Goal: Information Seeking & Learning: Learn about a topic

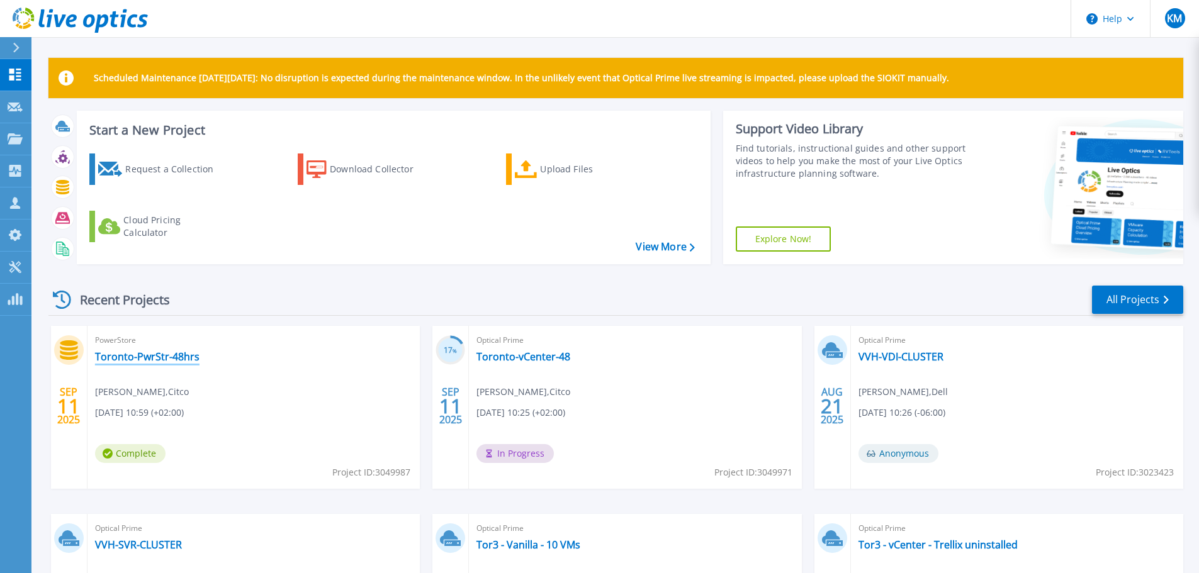
click at [171, 354] on link "Toronto-PwrStr-48hrs" at bounding box center [147, 357] width 104 height 13
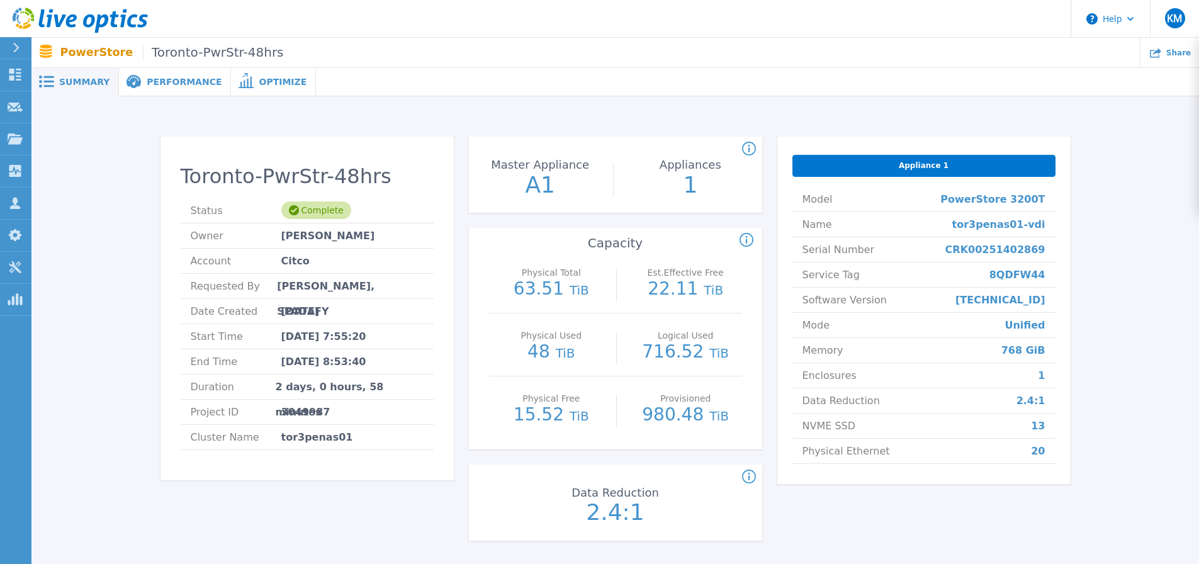
click at [161, 77] on span "Performance" at bounding box center [184, 81] width 75 height 9
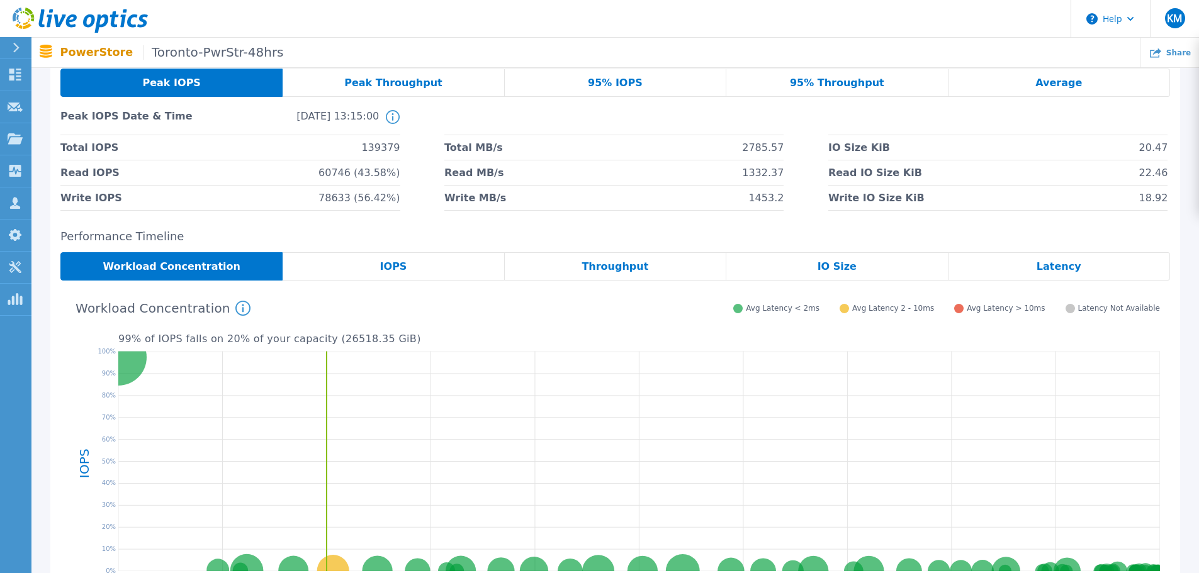
scroll to position [126, 0]
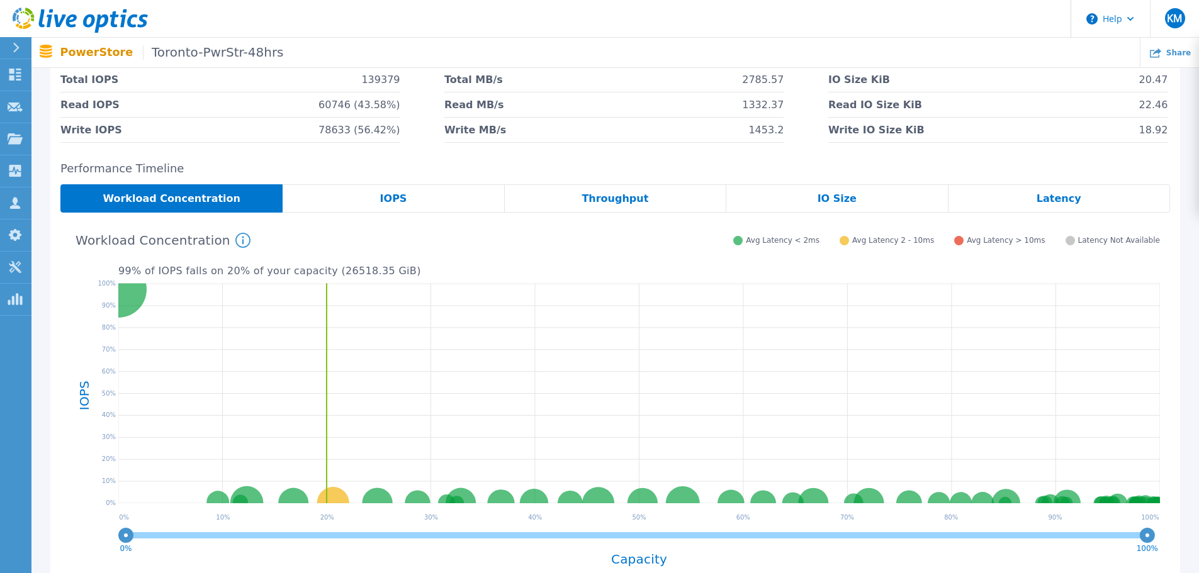
click at [390, 201] on span "IOPS" at bounding box center [393, 199] width 27 height 10
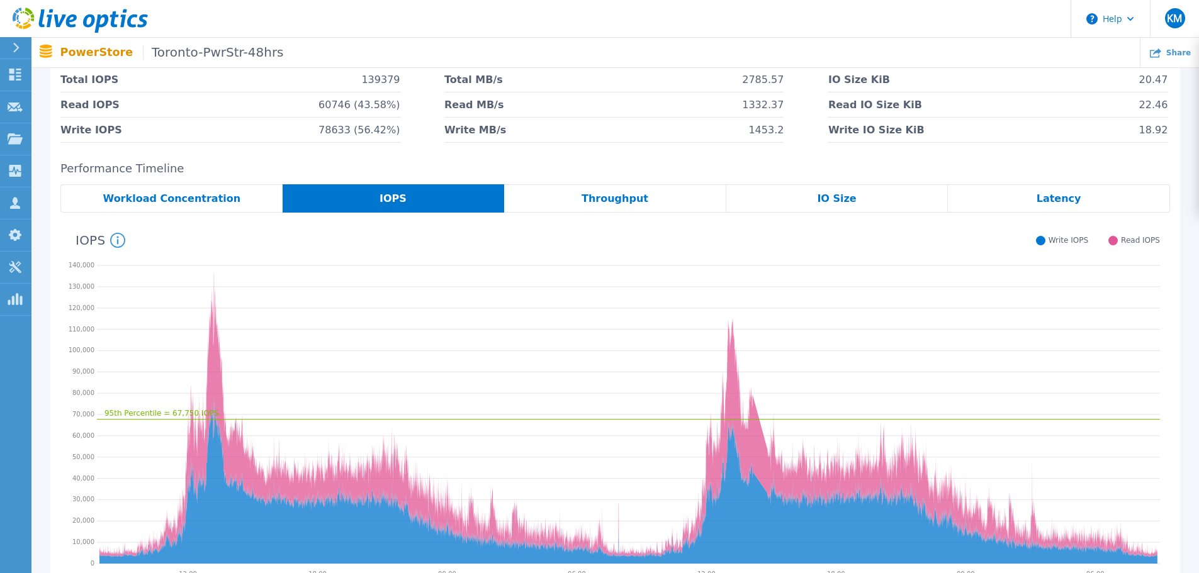
click at [1103, 203] on div "Latency" at bounding box center [1059, 198] width 222 height 28
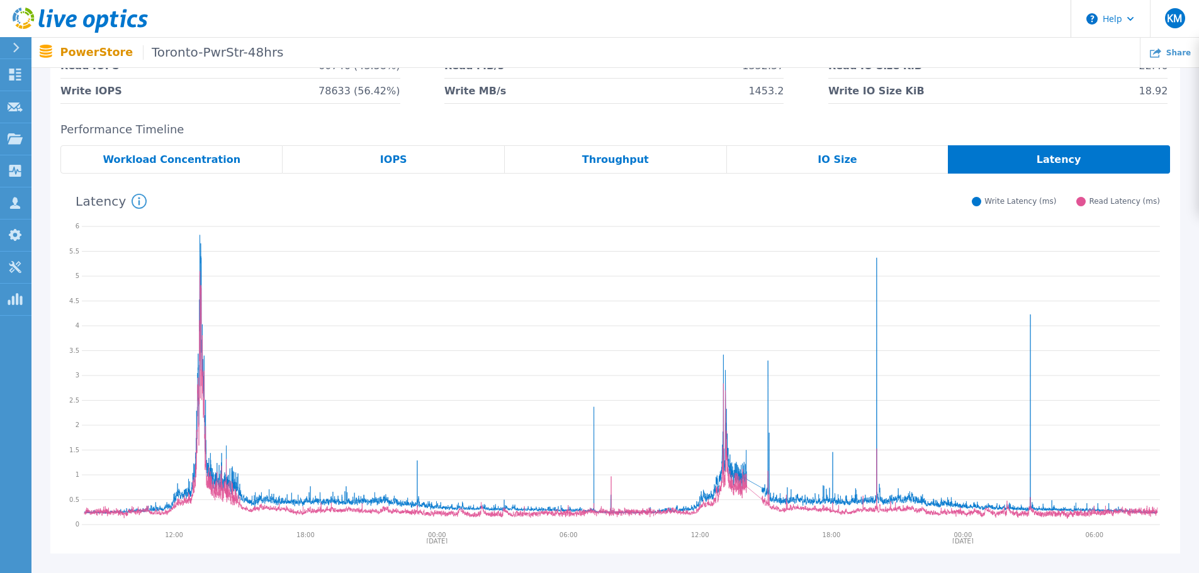
scroll to position [16, 0]
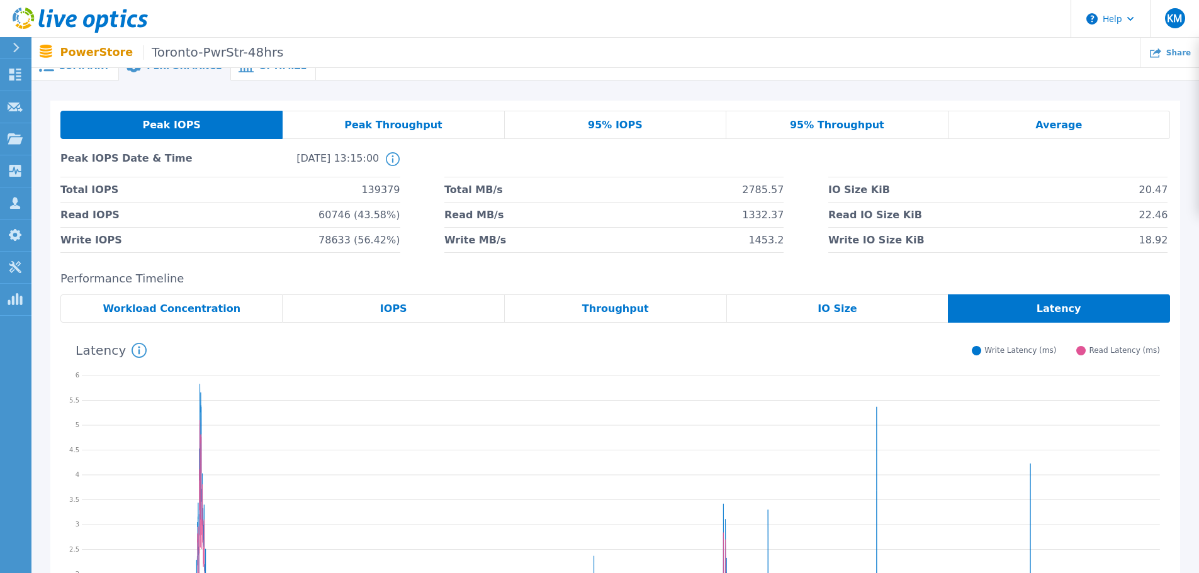
click at [428, 313] on div "IOPS" at bounding box center [394, 309] width 222 height 28
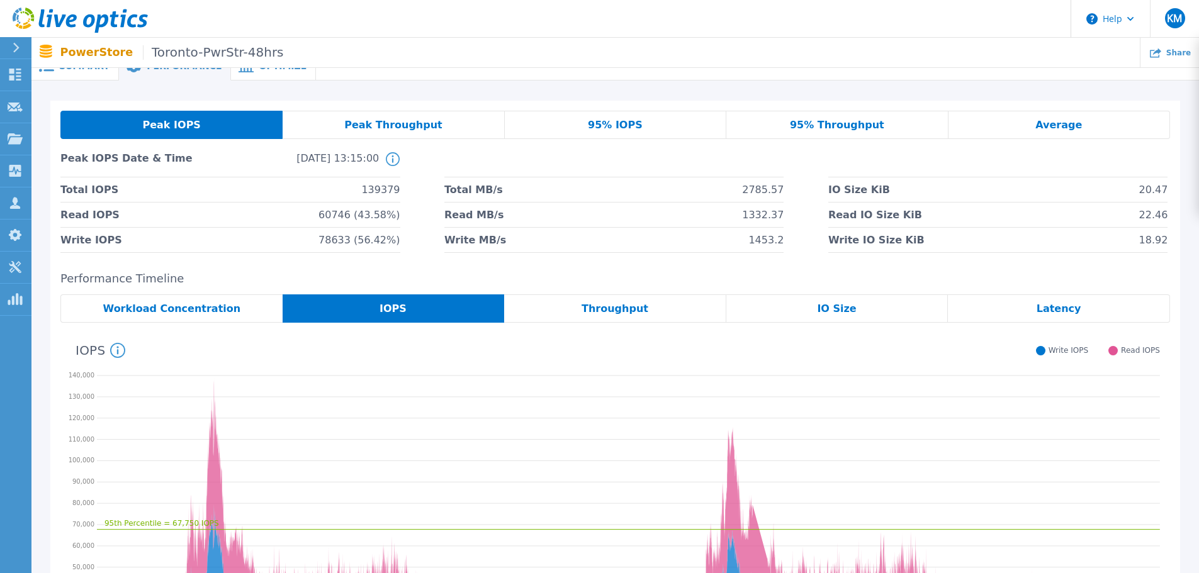
click at [1070, 305] on span "Latency" at bounding box center [1059, 309] width 45 height 10
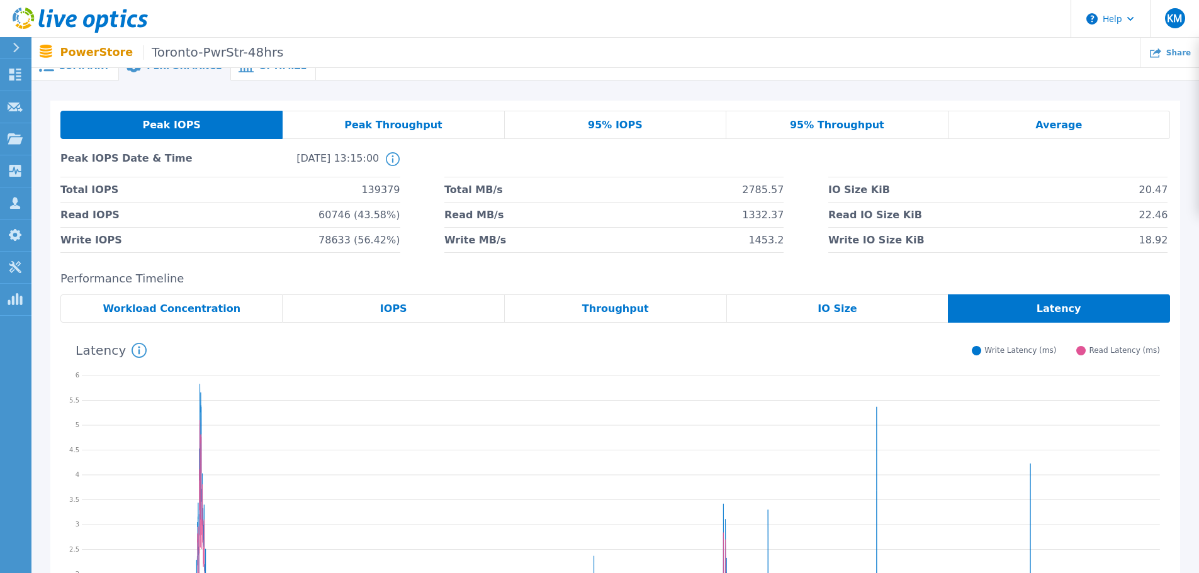
click at [392, 156] on icon at bounding box center [393, 159] width 14 height 14
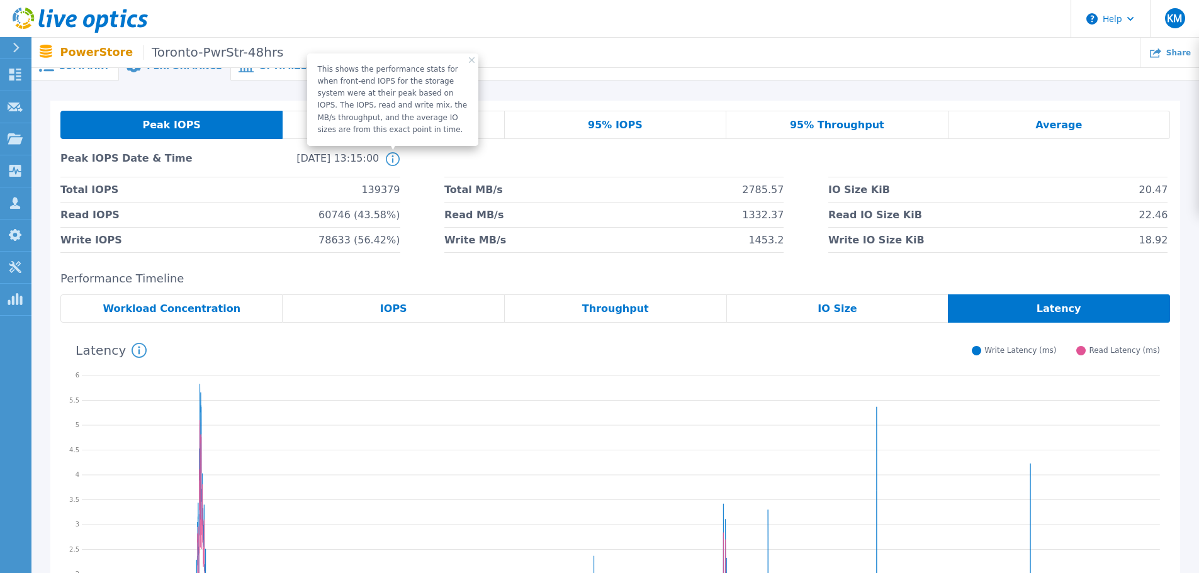
click at [392, 156] on icon at bounding box center [393, 159] width 14 height 14
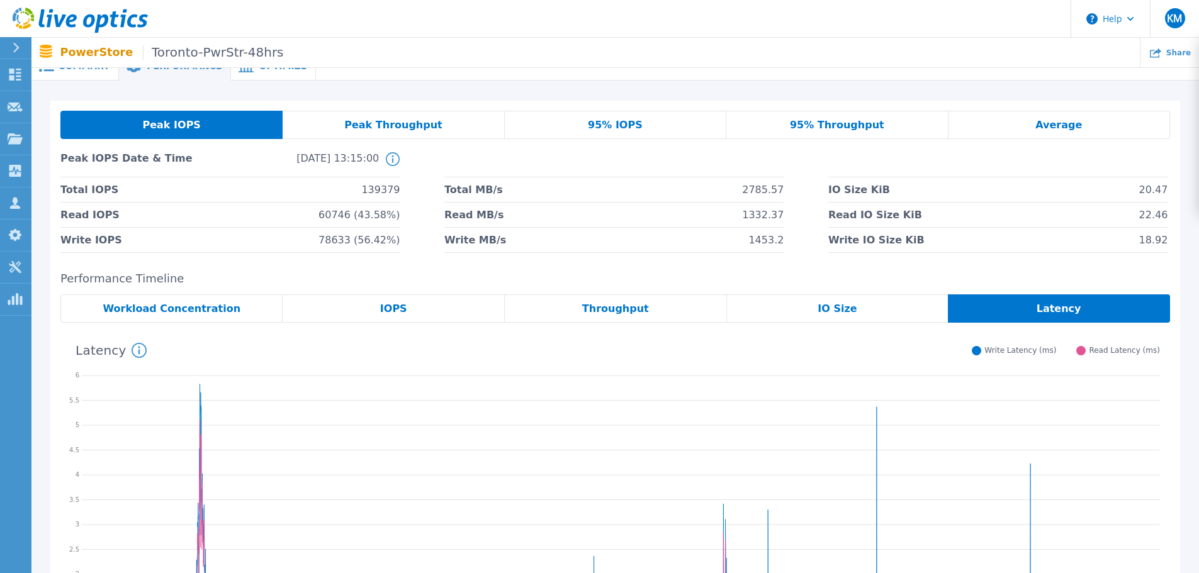
scroll to position [0, 0]
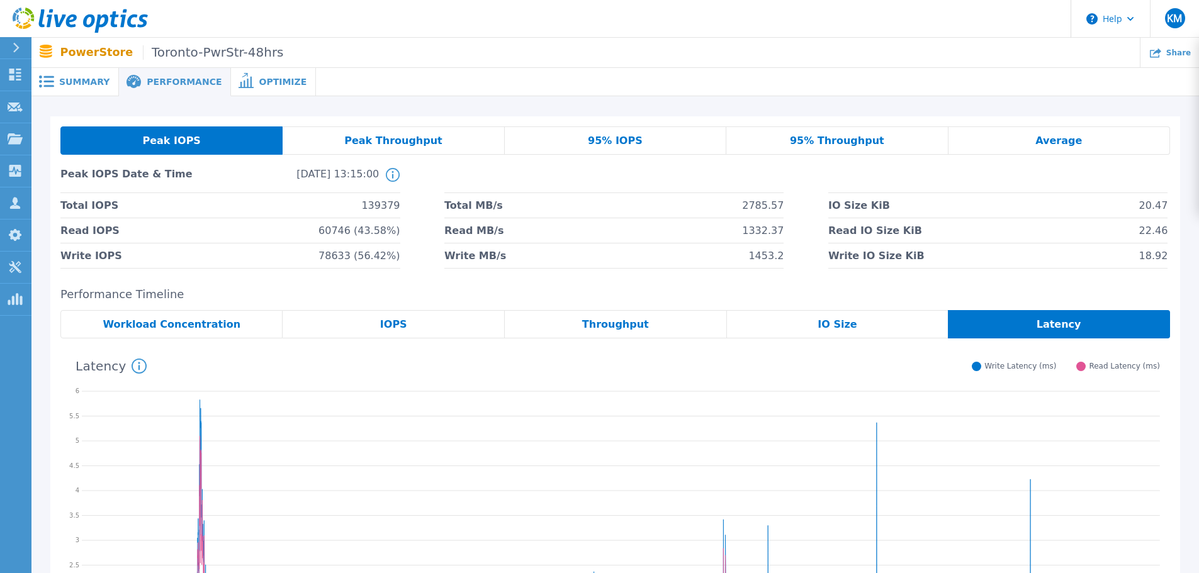
click at [83, 84] on span "Summary" at bounding box center [84, 81] width 50 height 9
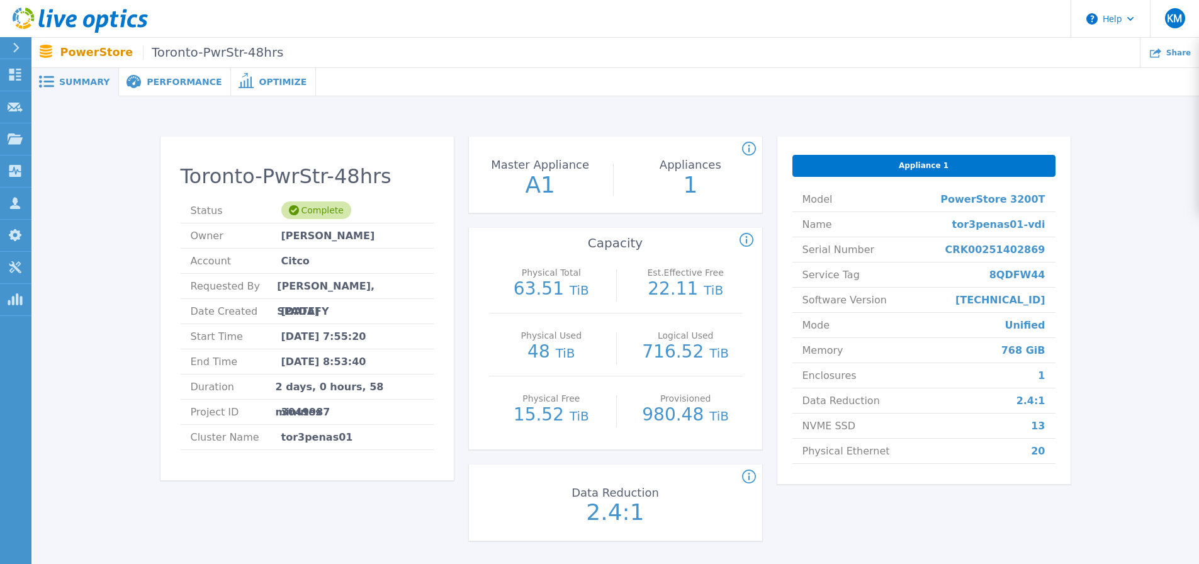
drag, startPoint x: 380, startPoint y: 344, endPoint x: 178, endPoint y: 341, distance: 201.5
click at [178, 341] on div "Toronto-PwrStr-48hrs Status Complete Owner Joe Nolan Account Citco Requested By…" at bounding box center [307, 313] width 293 height 336
drag, startPoint x: 400, startPoint y: 365, endPoint x: 185, endPoint y: 332, distance: 217.2
click at [185, 332] on ul "Status Complete Owner Joe Nolan Account Citco Requested By Kyle Musch, SPADAFY …" at bounding box center [307, 324] width 253 height 252
click at [183, 86] on span "Performance" at bounding box center [184, 81] width 75 height 9
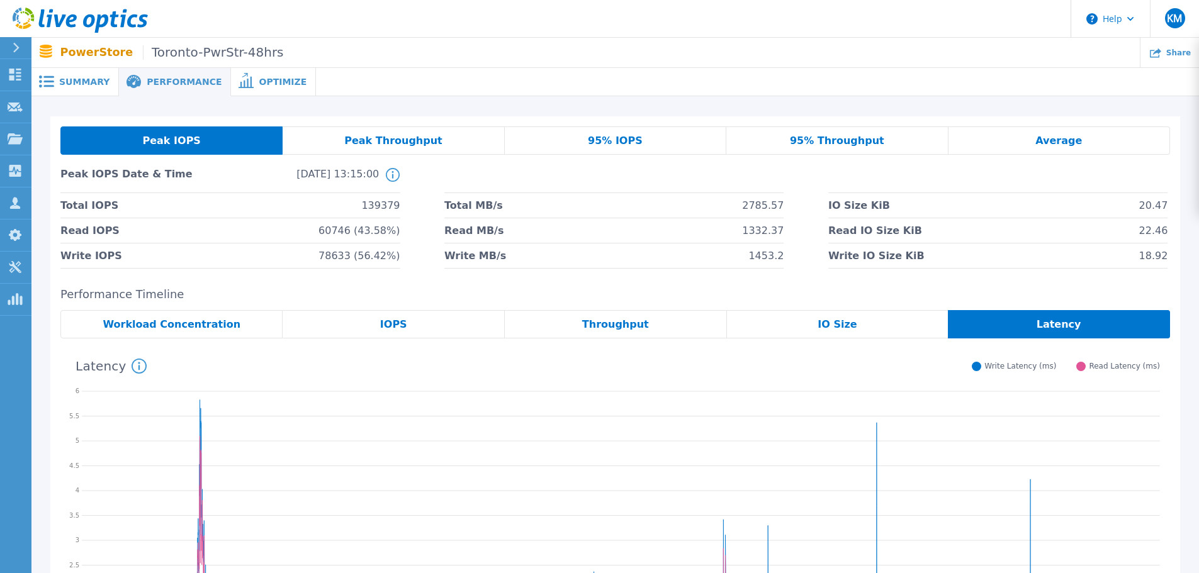
drag, startPoint x: 714, startPoint y: 167, endPoint x: 555, endPoint y: 146, distance: 160.6
click at [714, 167] on div "Peak IOPS Date & Time 2025-09-09, 13:15:00 This shows the performance stats for…" at bounding box center [615, 217] width 1110 height 104
click at [267, 86] on span "Optimize" at bounding box center [283, 81] width 48 height 9
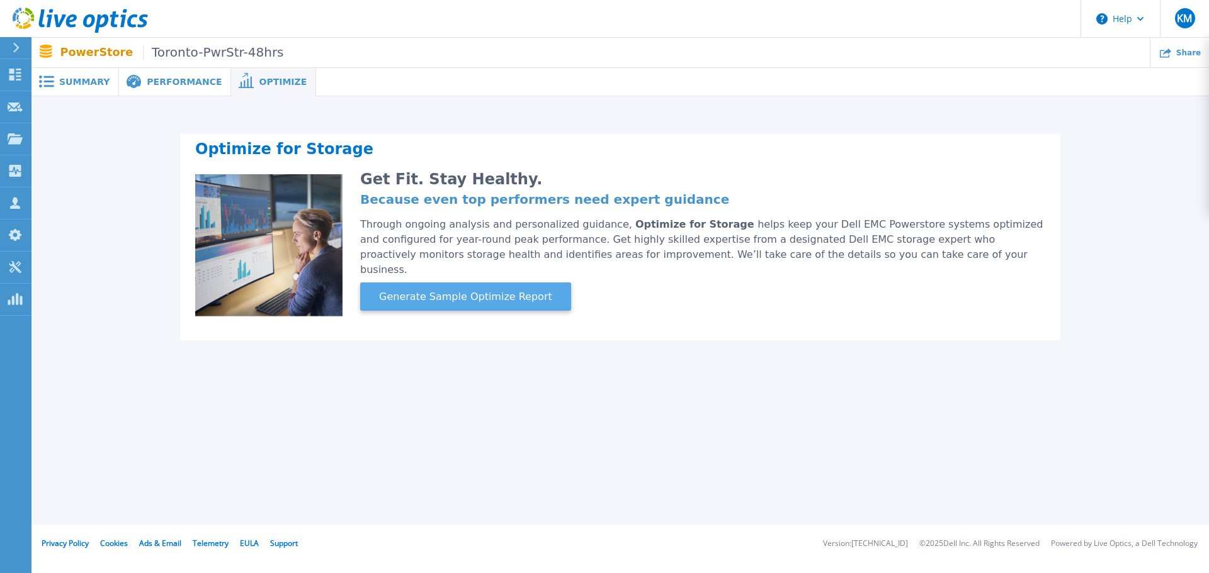
click at [443, 290] on span "Generate Sample Optimize Report" at bounding box center [465, 297] width 183 height 15
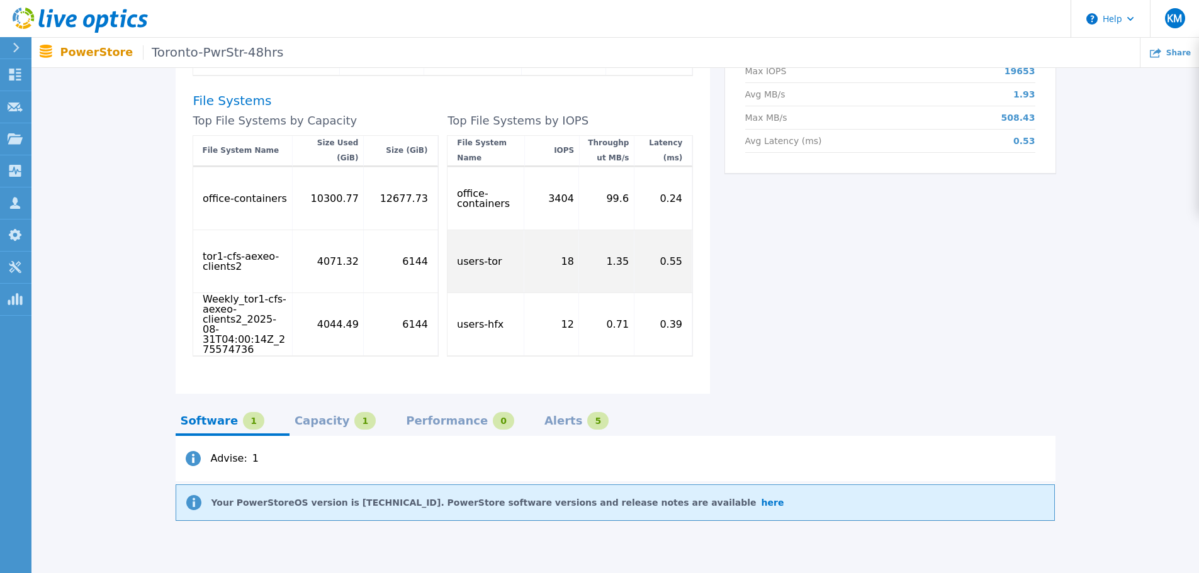
scroll to position [629, 0]
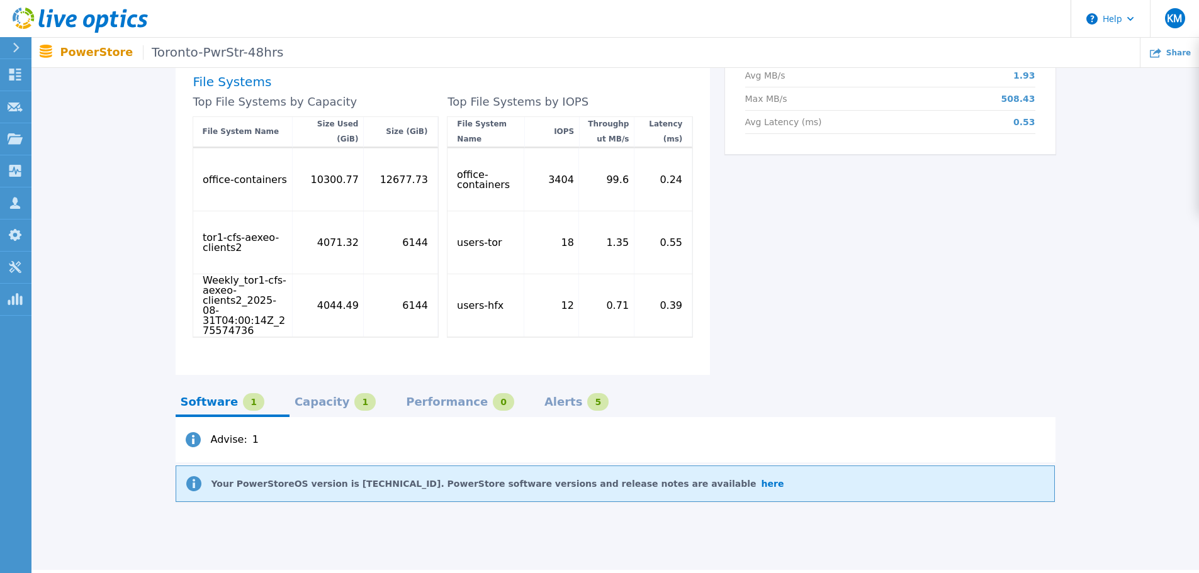
click at [320, 397] on div "Capacity" at bounding box center [322, 402] width 55 height 10
click at [259, 395] on div "Software 1" at bounding box center [233, 406] width 114 height 22
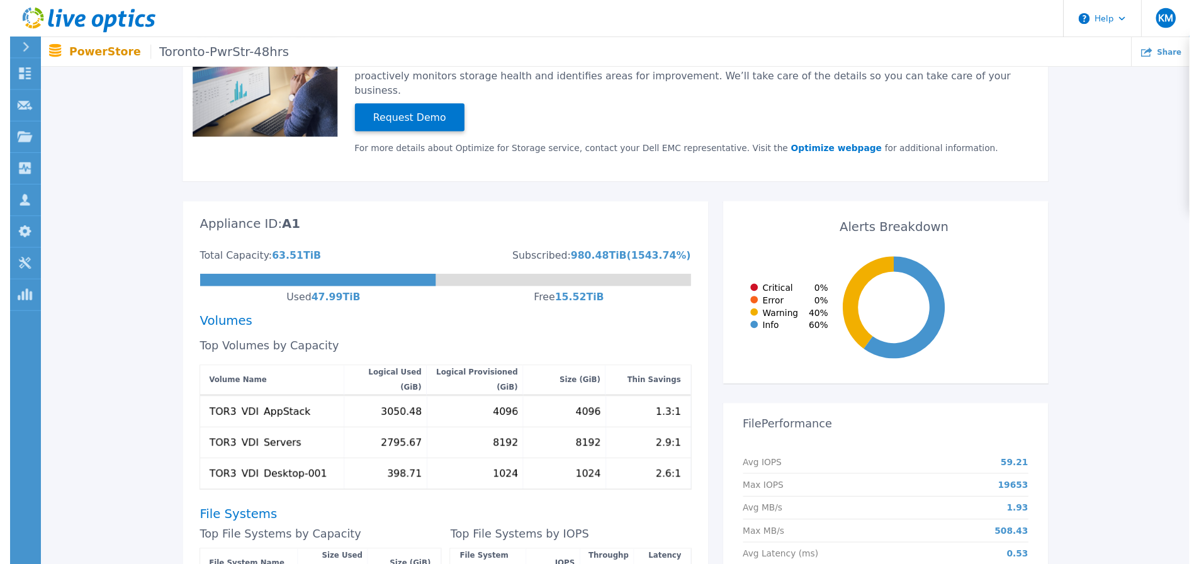
scroll to position [0, 0]
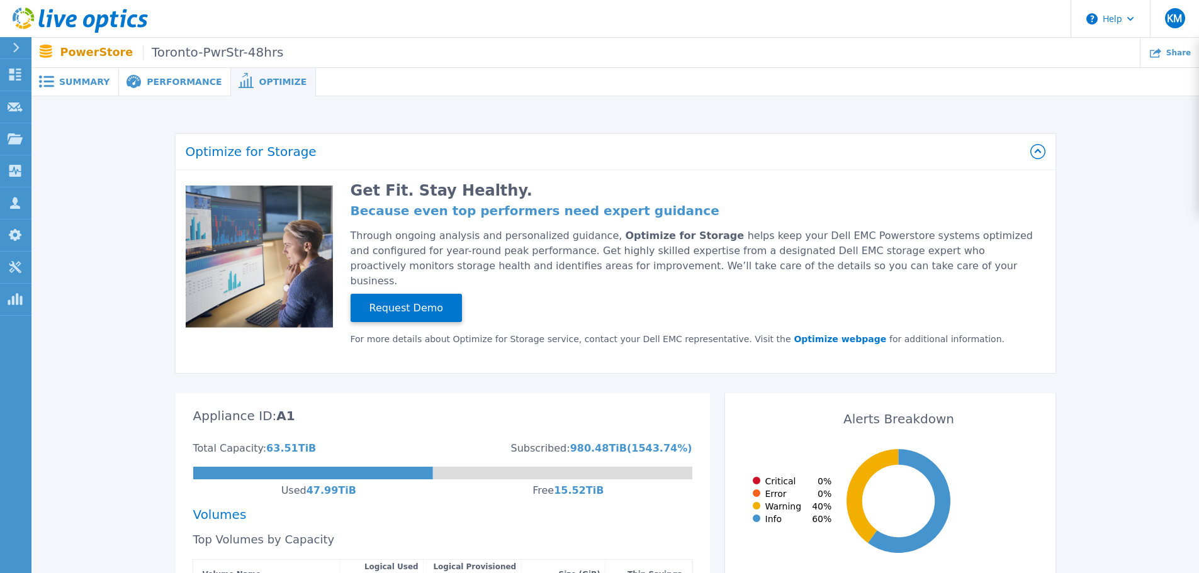
click at [96, 83] on span "Summary" at bounding box center [84, 81] width 50 height 9
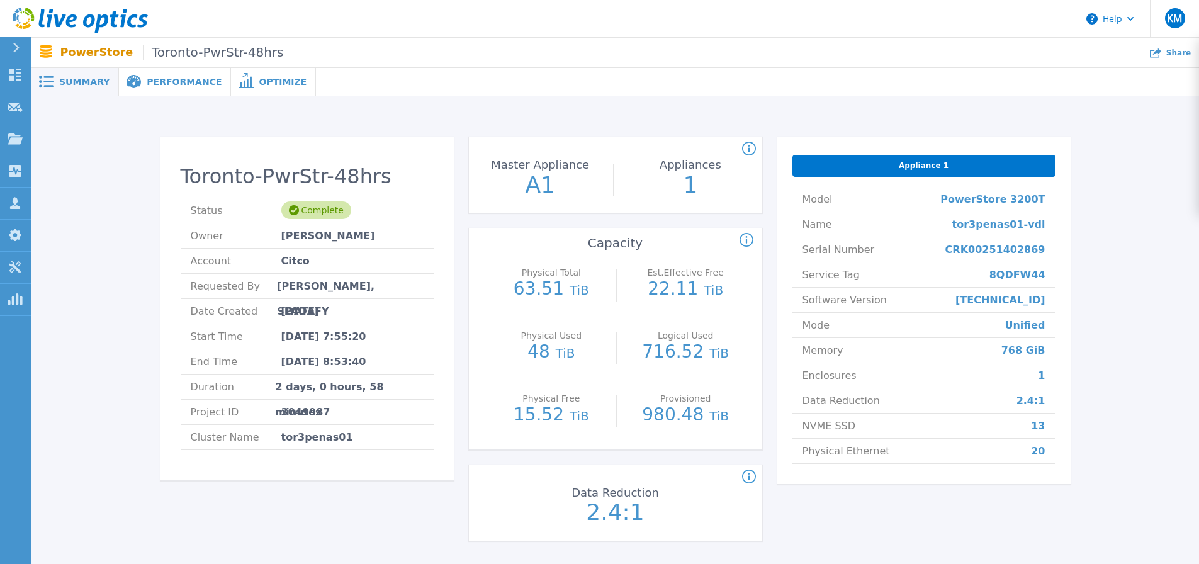
click at [191, 83] on span "Performance" at bounding box center [184, 81] width 75 height 9
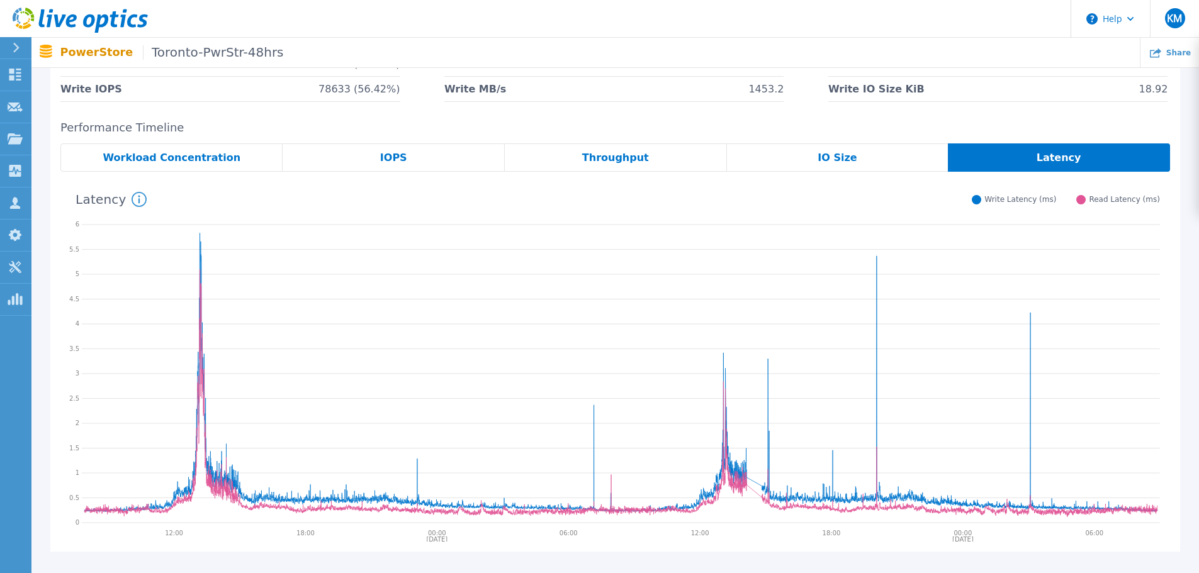
scroll to position [189, 0]
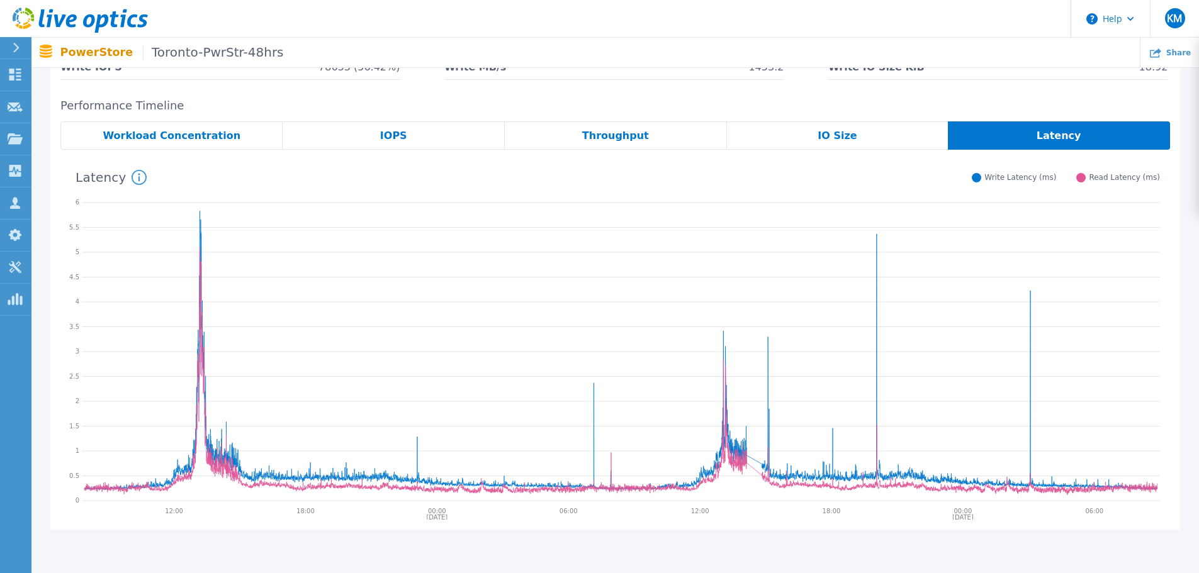
click at [421, 137] on div "IOPS" at bounding box center [394, 135] width 222 height 28
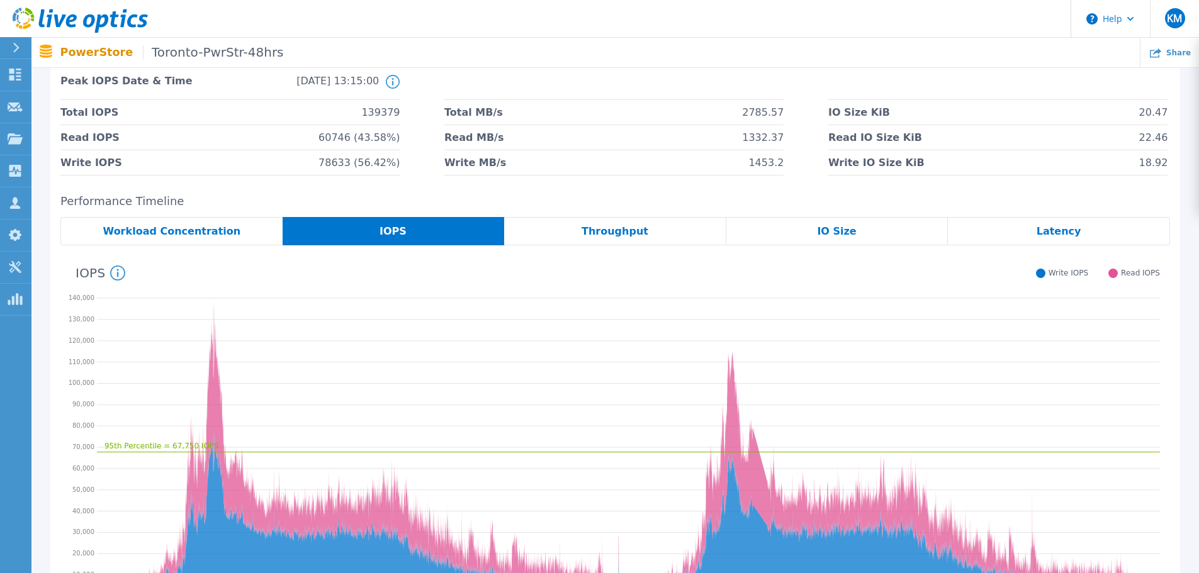
scroll to position [0, 0]
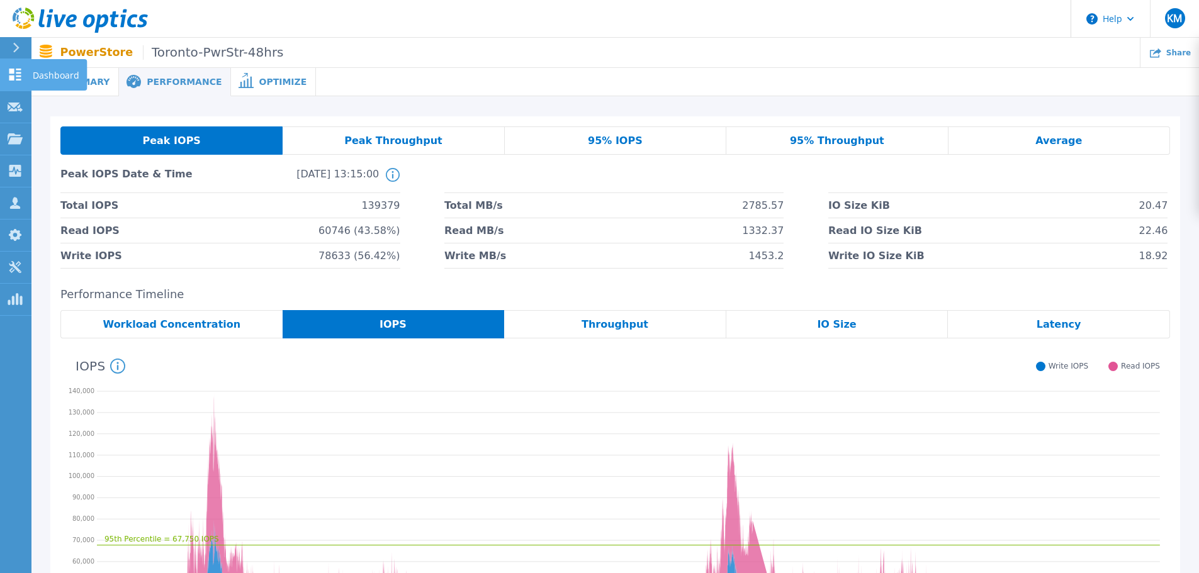
drag, startPoint x: 12, startPoint y: 64, endPoint x: 25, endPoint y: 70, distance: 14.4
click at [12, 64] on link "Dashboard Dashboard" at bounding box center [15, 75] width 31 height 32
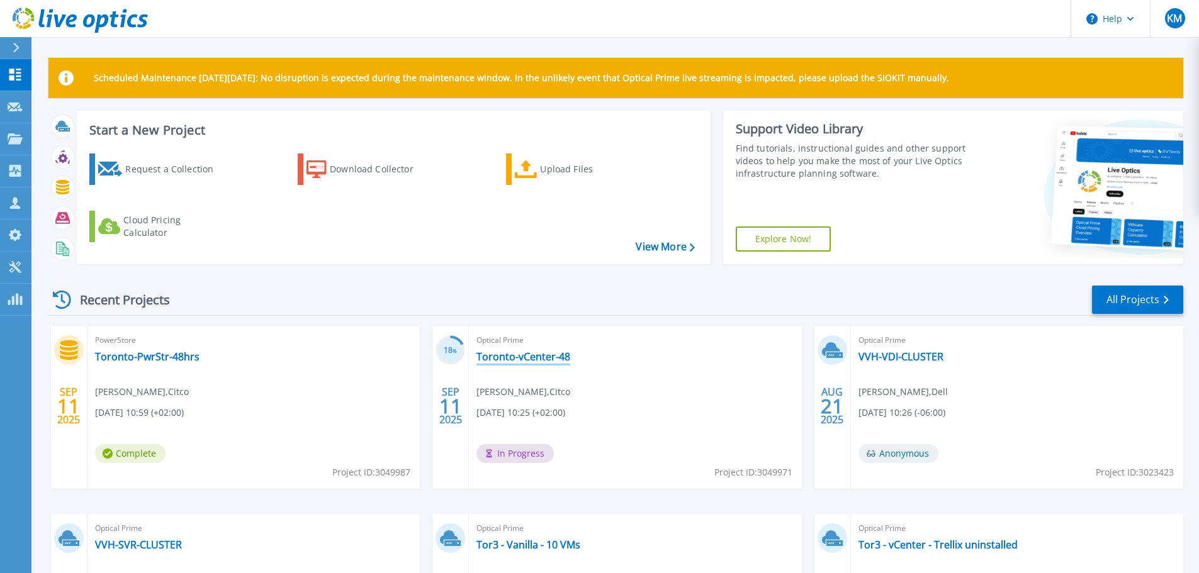
click at [517, 363] on link "Toronto-vCenter-48" at bounding box center [524, 357] width 94 height 13
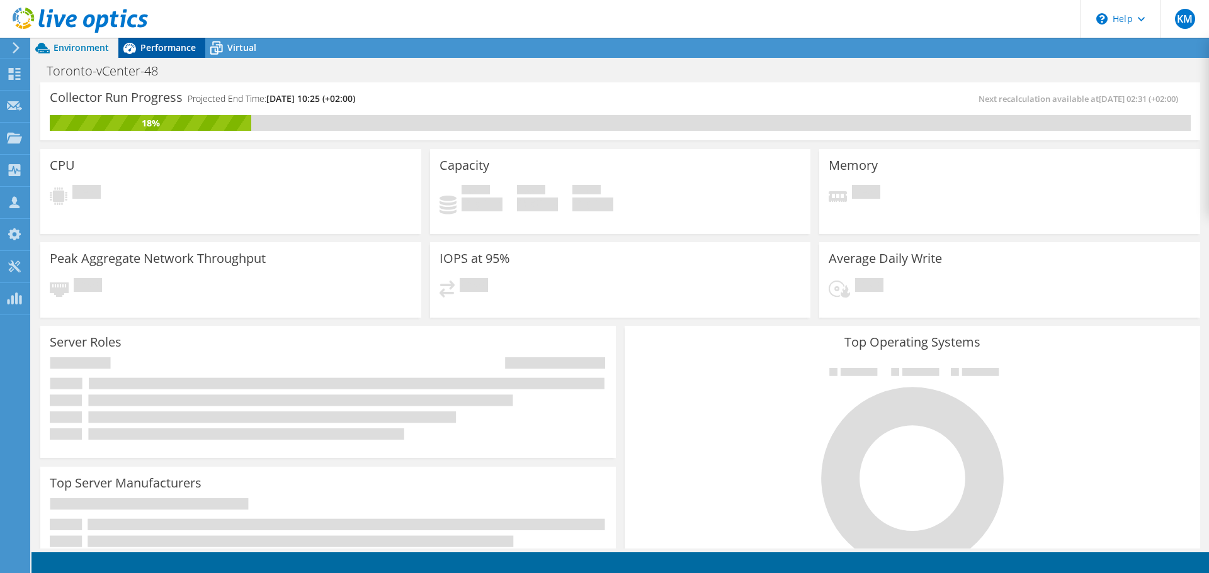
click at [164, 43] on span "Performance" at bounding box center [167, 48] width 55 height 12
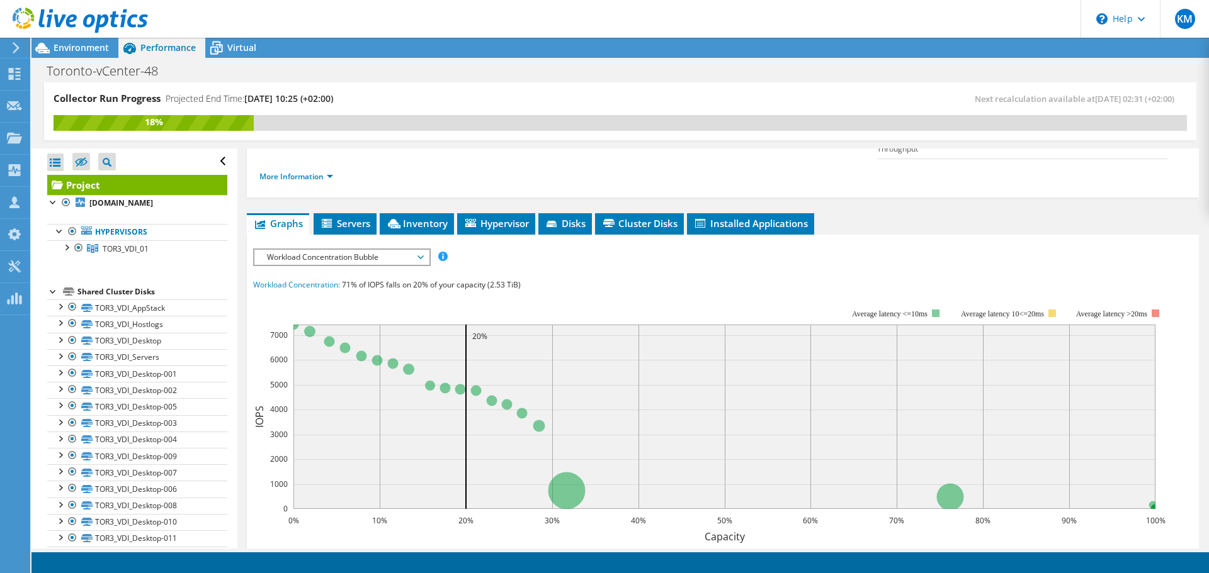
scroll to position [189, 0]
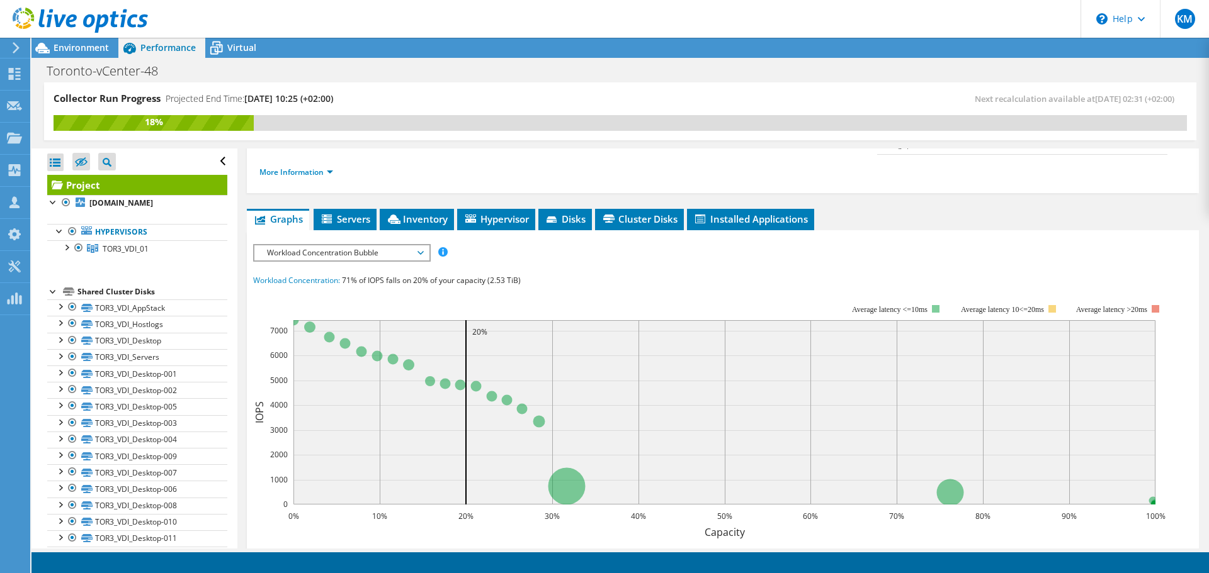
click at [327, 246] on span "Workload Concentration Bubble" at bounding box center [342, 253] width 162 height 15
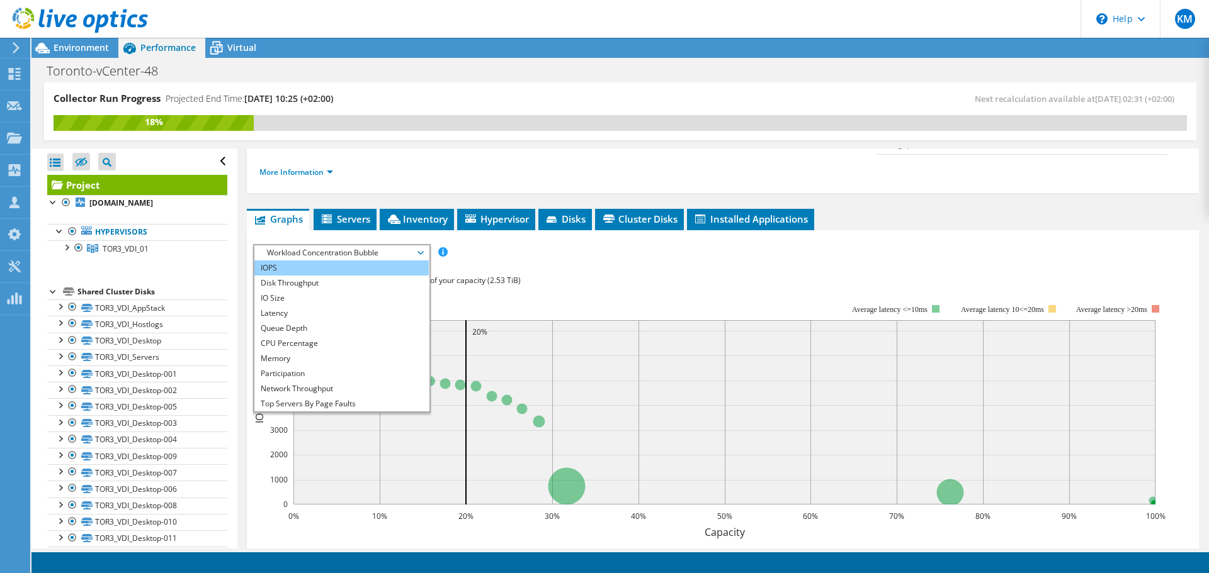
click at [323, 261] on li "IOPS" at bounding box center [341, 268] width 174 height 15
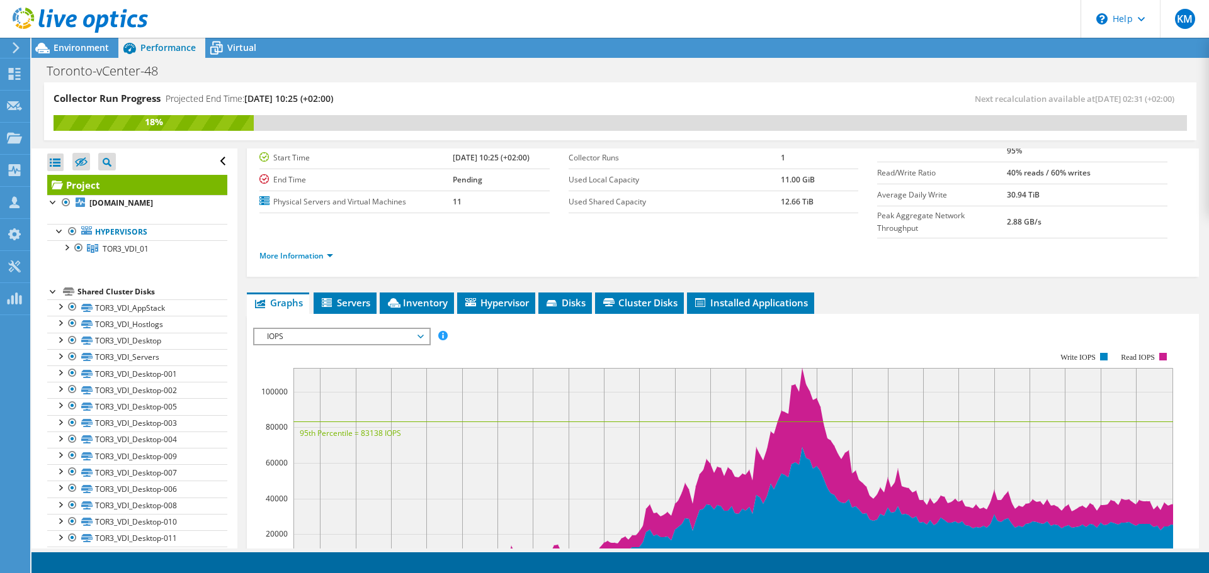
scroll to position [0, 0]
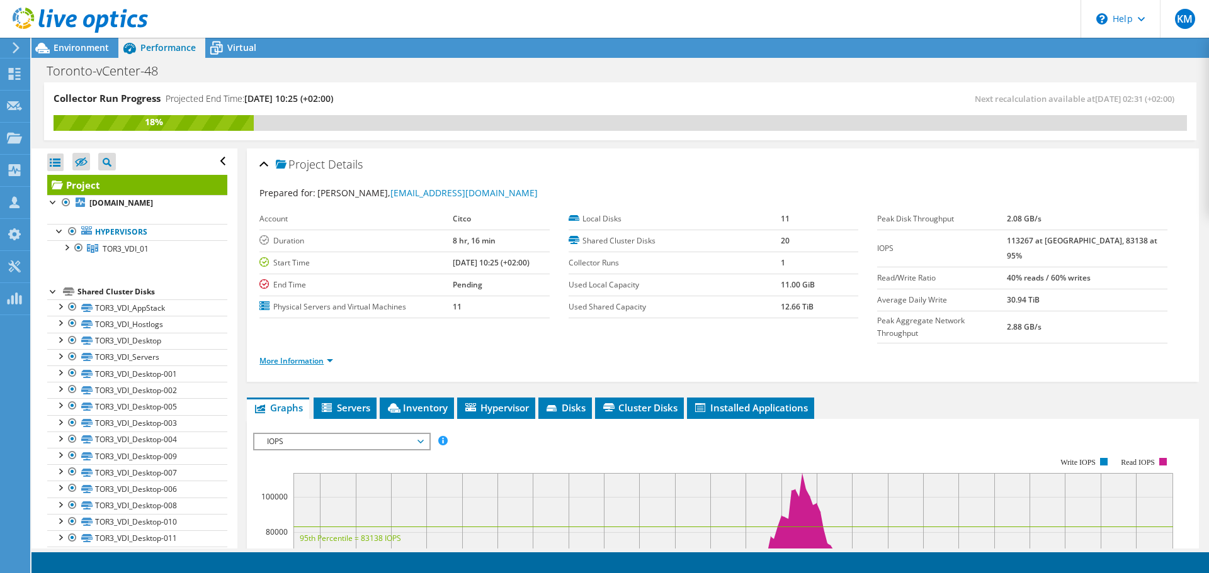
click at [281, 356] on link "More Information" at bounding box center [296, 361] width 74 height 11
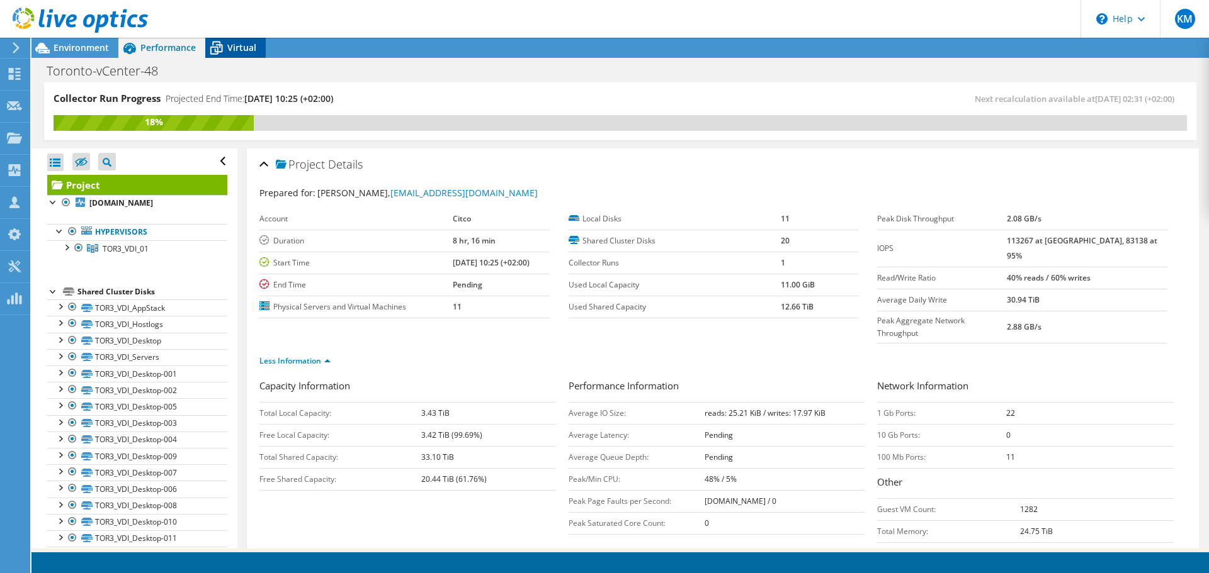
click at [225, 50] on icon at bounding box center [216, 48] width 22 height 22
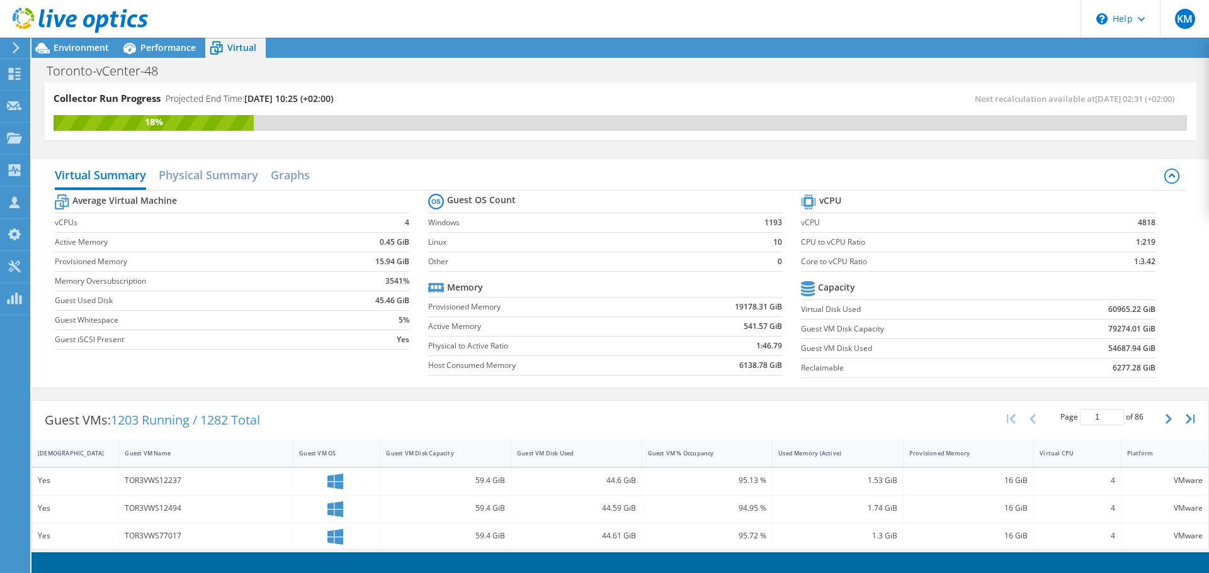
scroll to position [378, 0]
click at [180, 44] on span "Performance" at bounding box center [167, 48] width 55 height 12
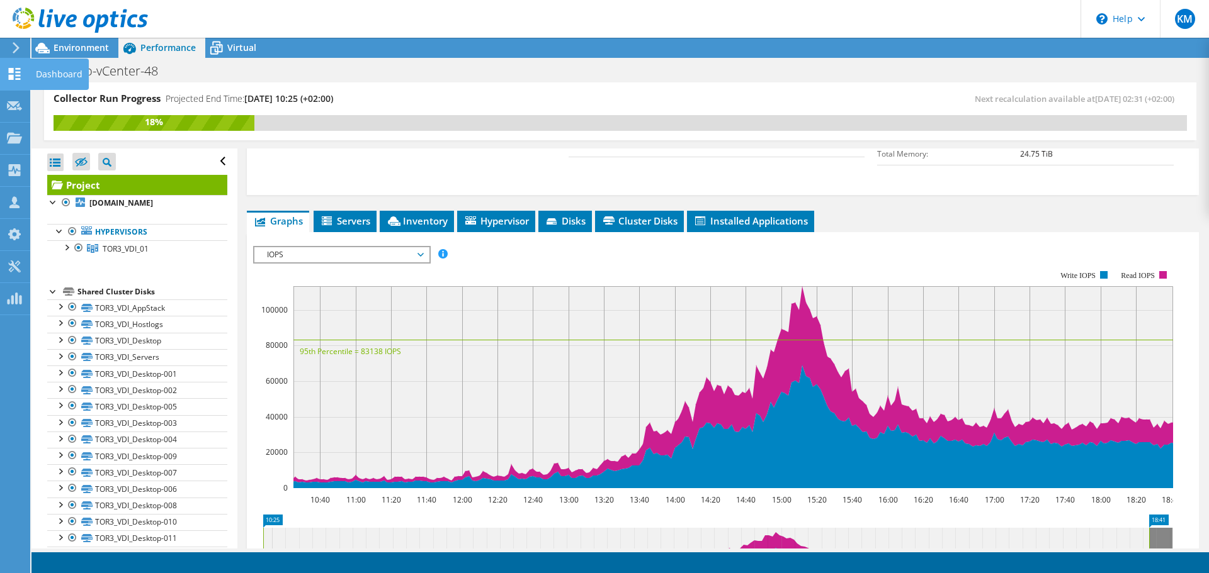
click at [12, 79] on use at bounding box center [15, 74] width 12 height 12
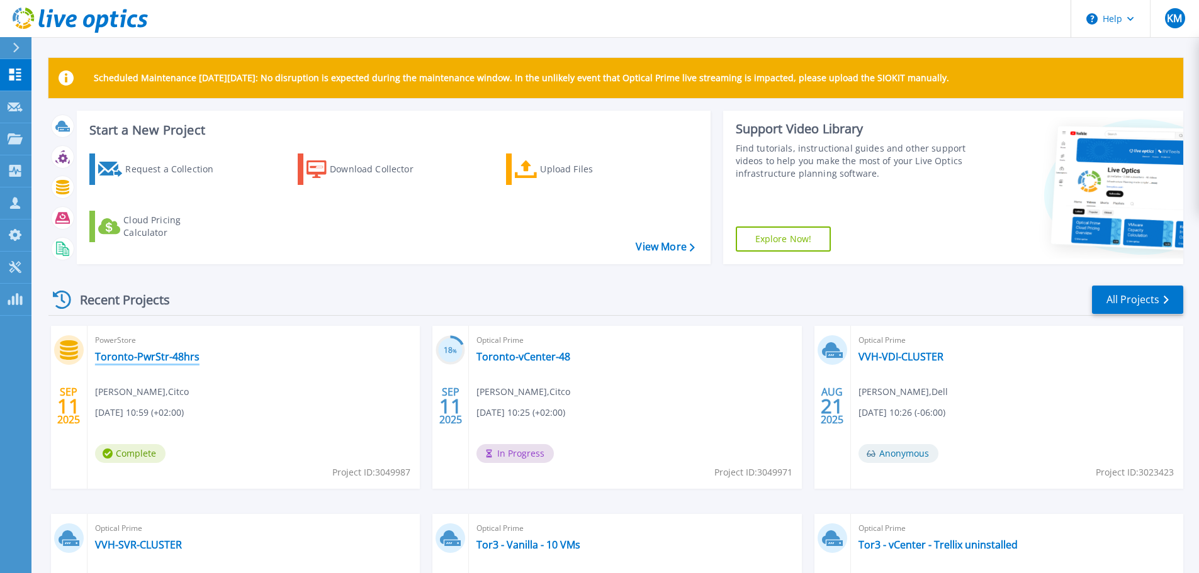
click at [172, 360] on link "Toronto-PwrStr-48hrs" at bounding box center [147, 357] width 104 height 13
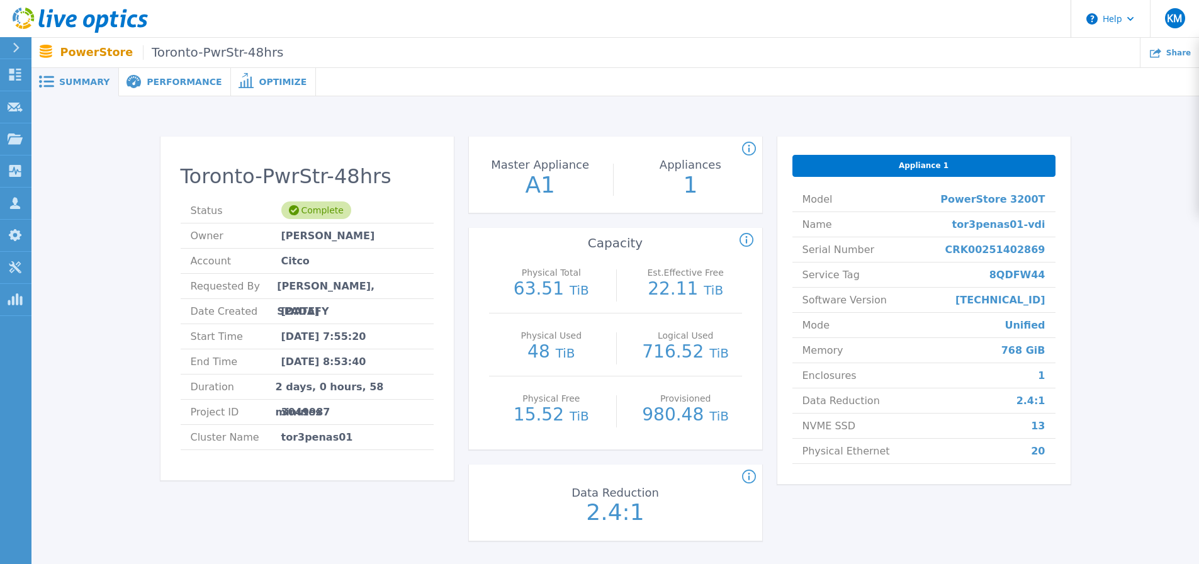
click at [174, 86] on span "Performance" at bounding box center [184, 81] width 75 height 9
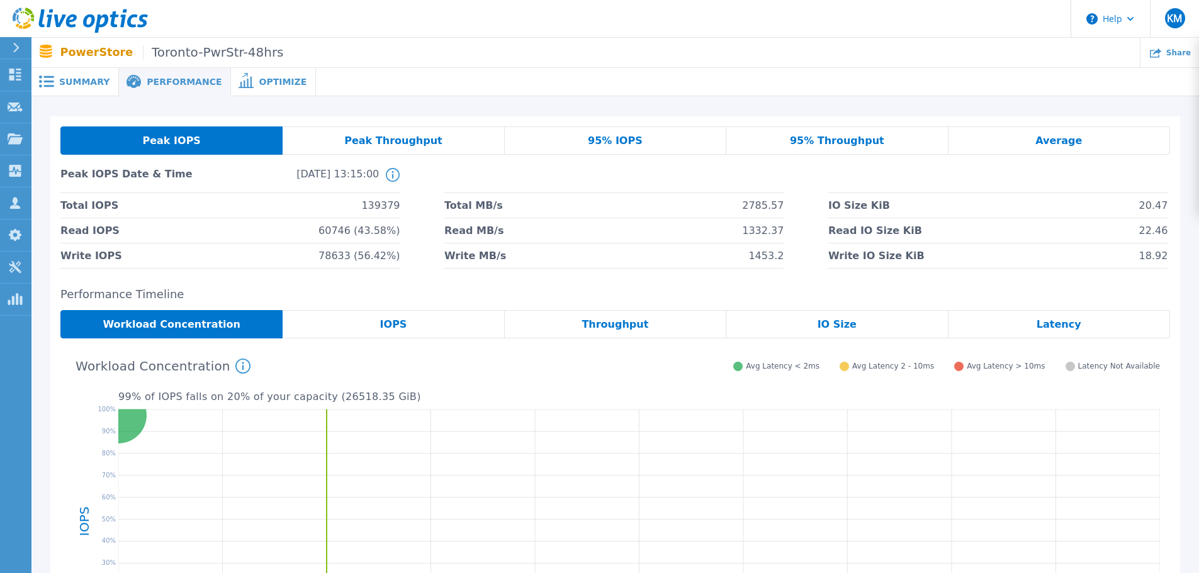
click at [80, 79] on span "Summary" at bounding box center [84, 81] width 50 height 9
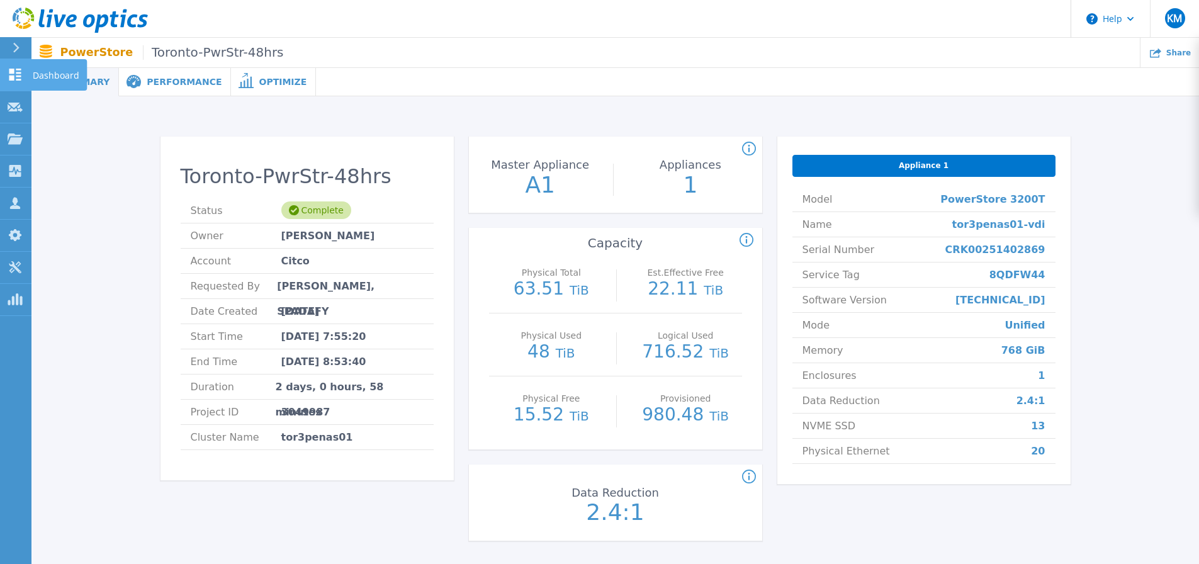
click at [8, 78] on icon at bounding box center [15, 75] width 15 height 12
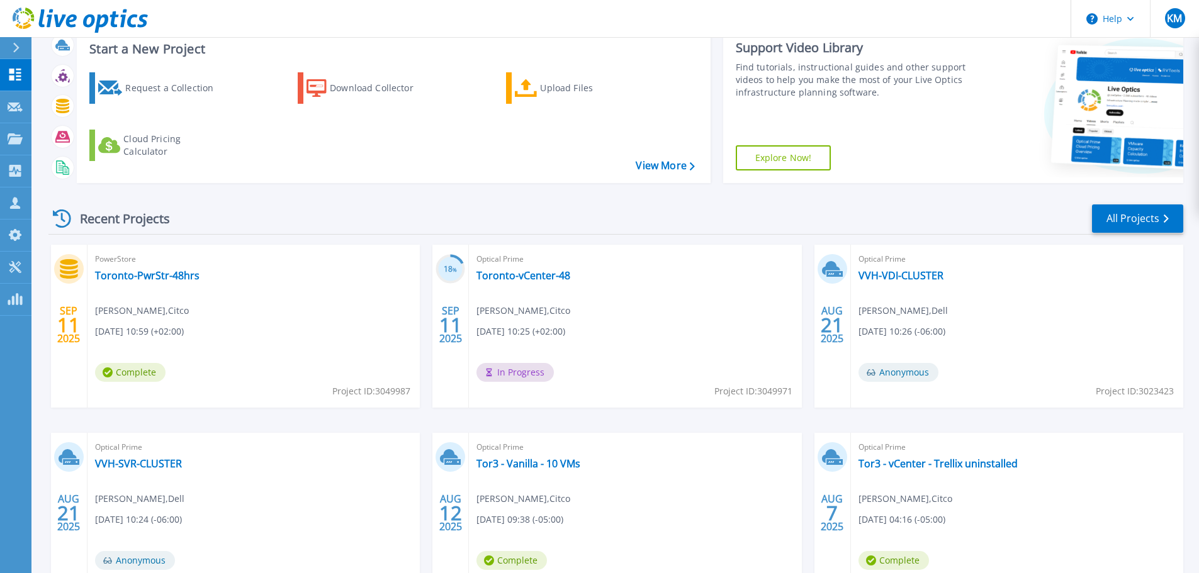
scroll to position [126, 0]
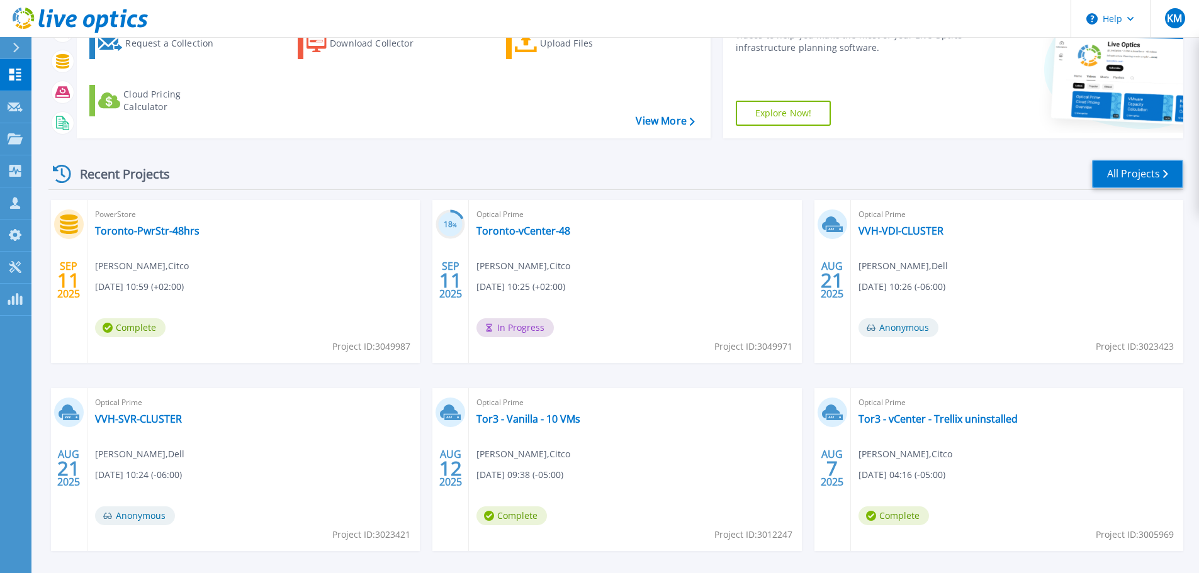
click at [1149, 167] on link "All Projects" at bounding box center [1137, 174] width 91 height 28
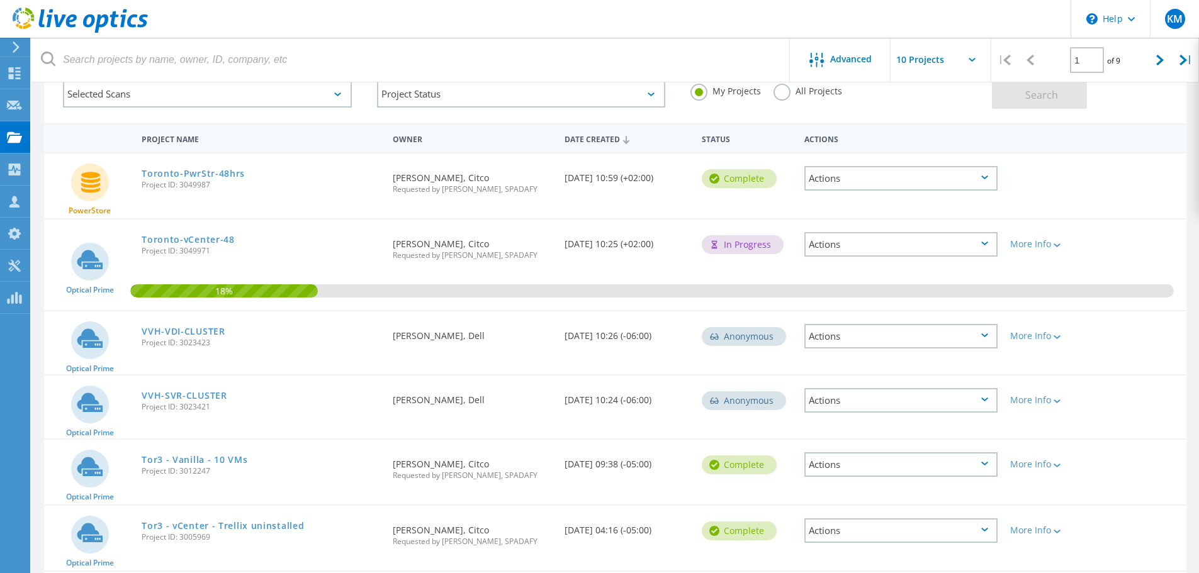
scroll to position [76, 0]
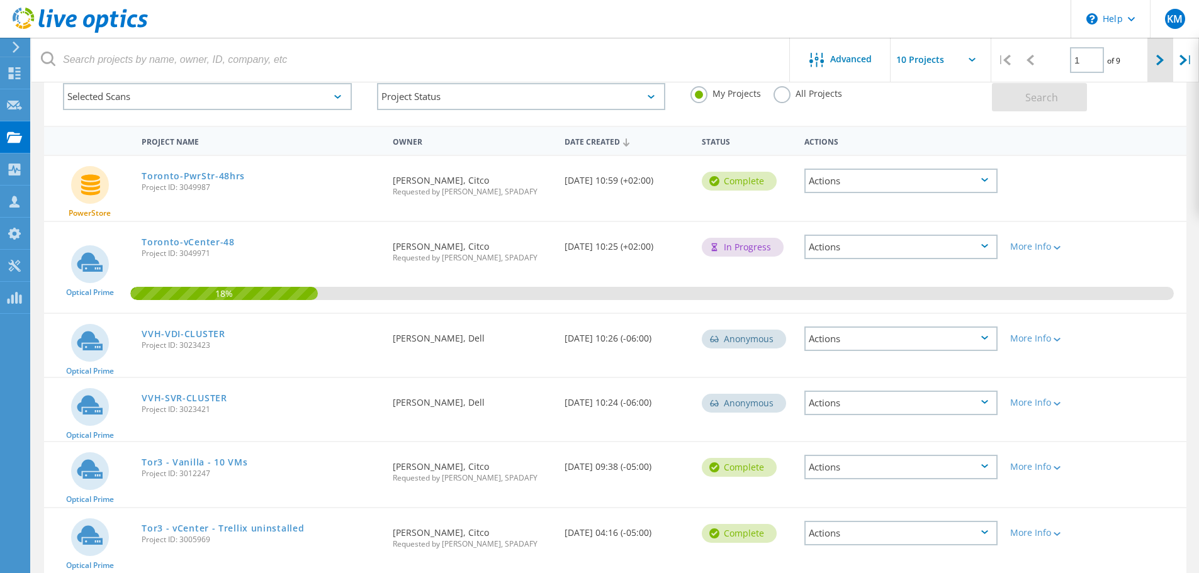
click at [1163, 60] on icon at bounding box center [1160, 60] width 8 height 11
type input "2"
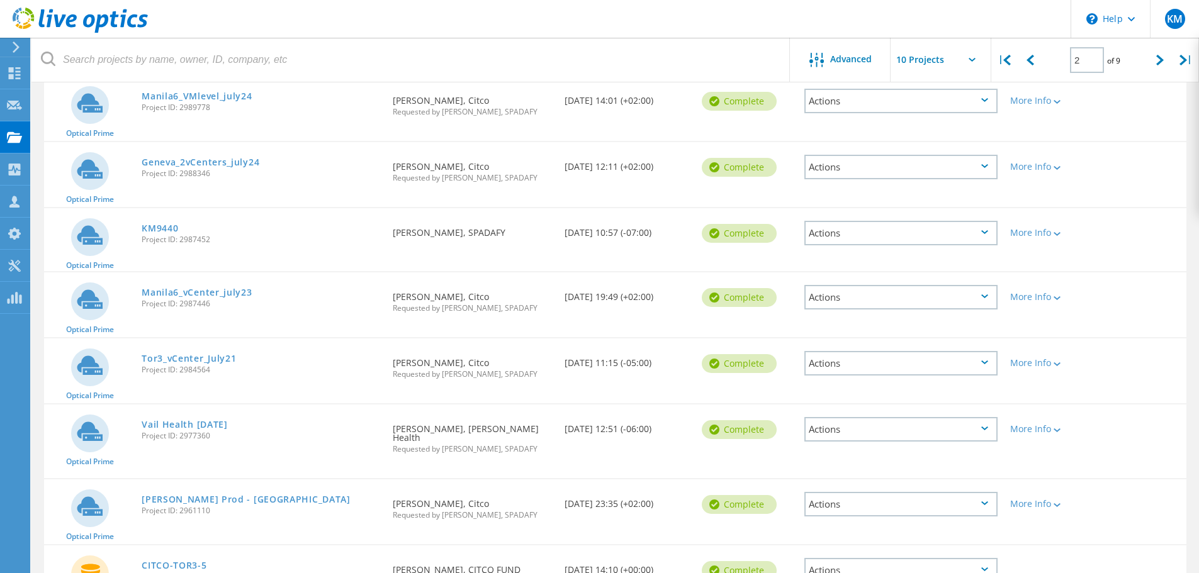
scroll to position [361, 0]
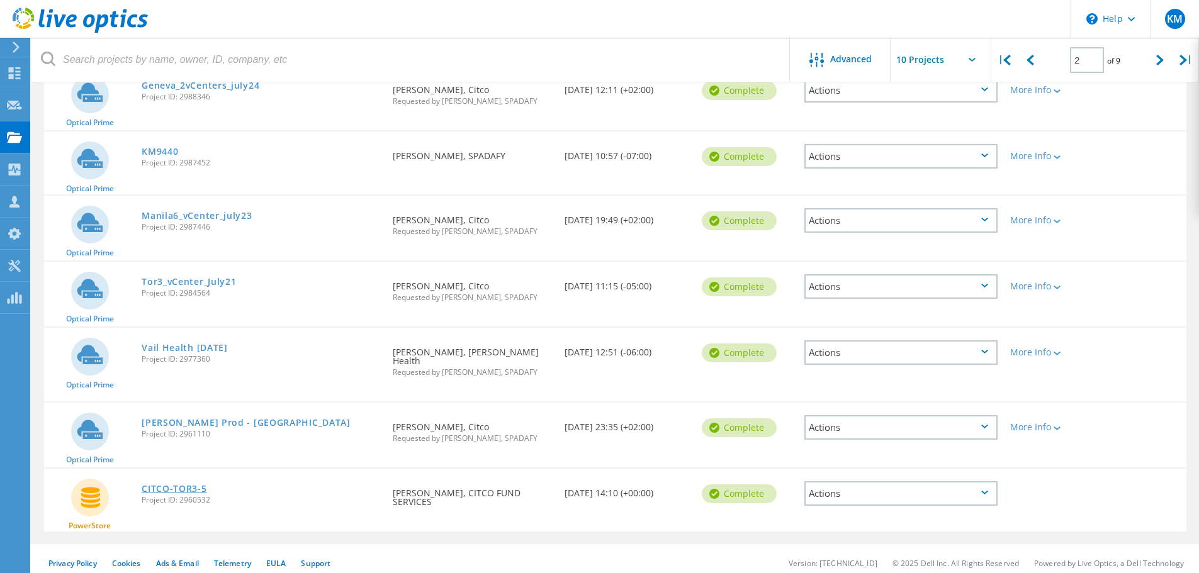
click at [177, 485] on link "CITCO-TOR3-5" at bounding box center [174, 489] width 65 height 9
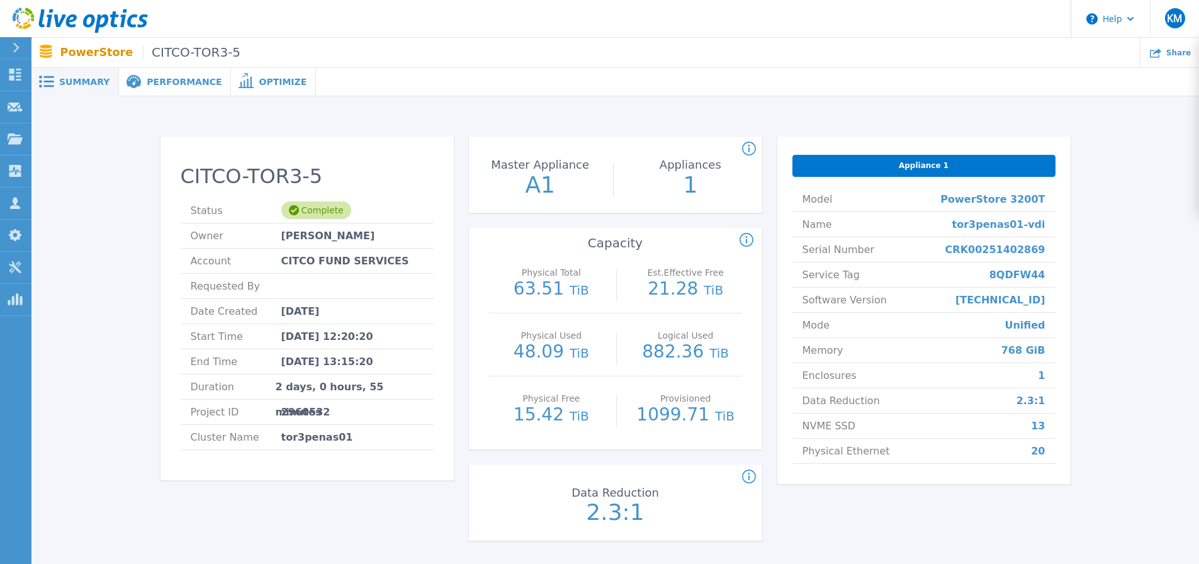
click at [183, 88] on div "Performance" at bounding box center [175, 82] width 112 height 28
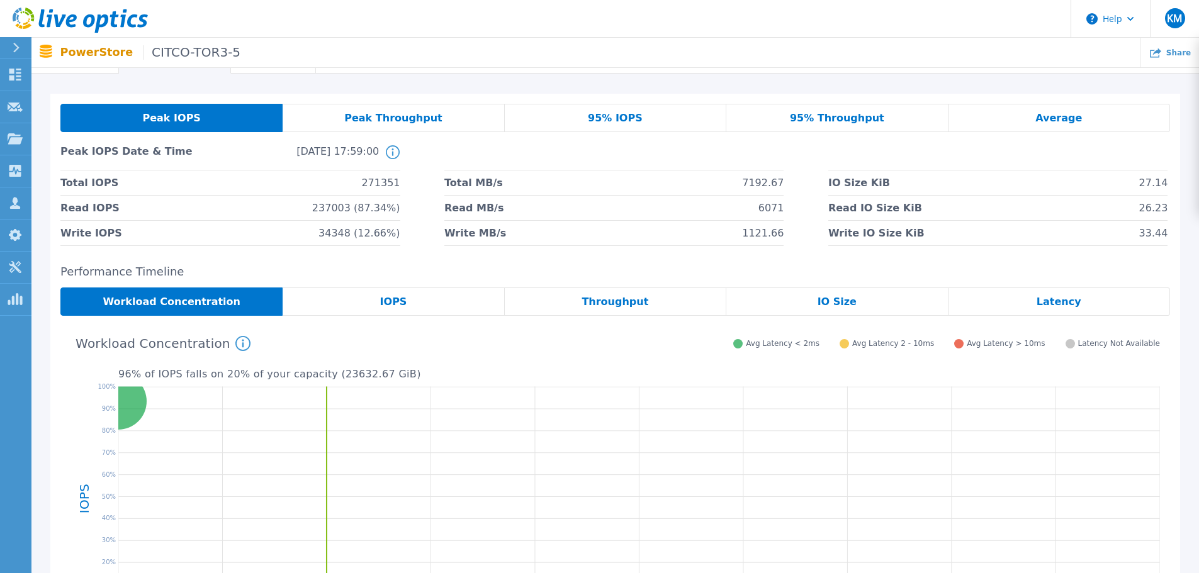
scroll to position [63, 0]
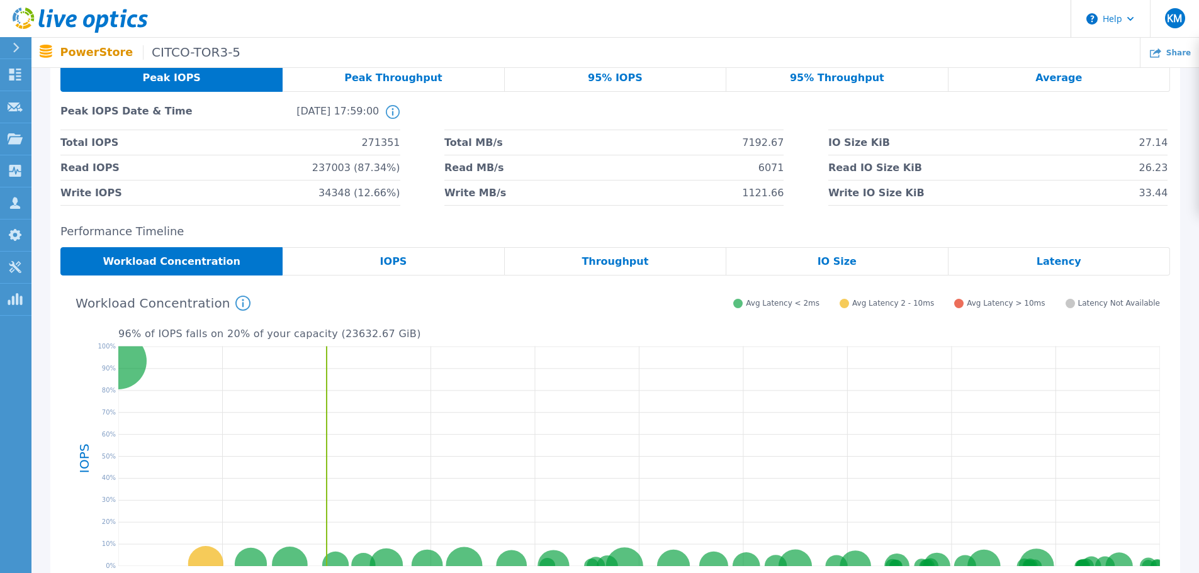
click at [379, 257] on div "IOPS" at bounding box center [394, 261] width 222 height 28
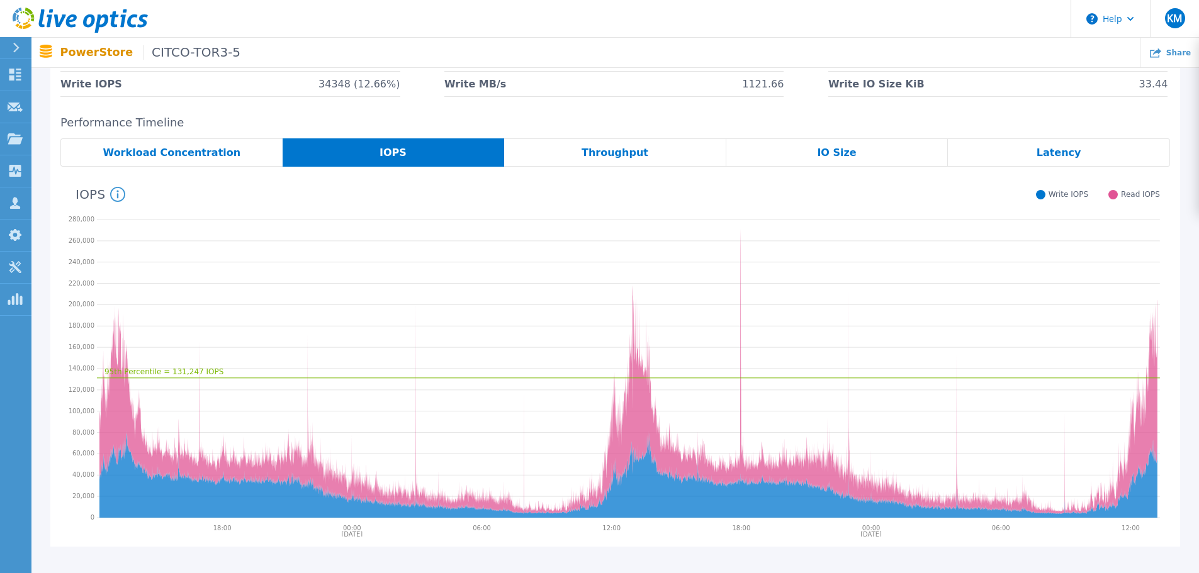
scroll to position [189, 0]
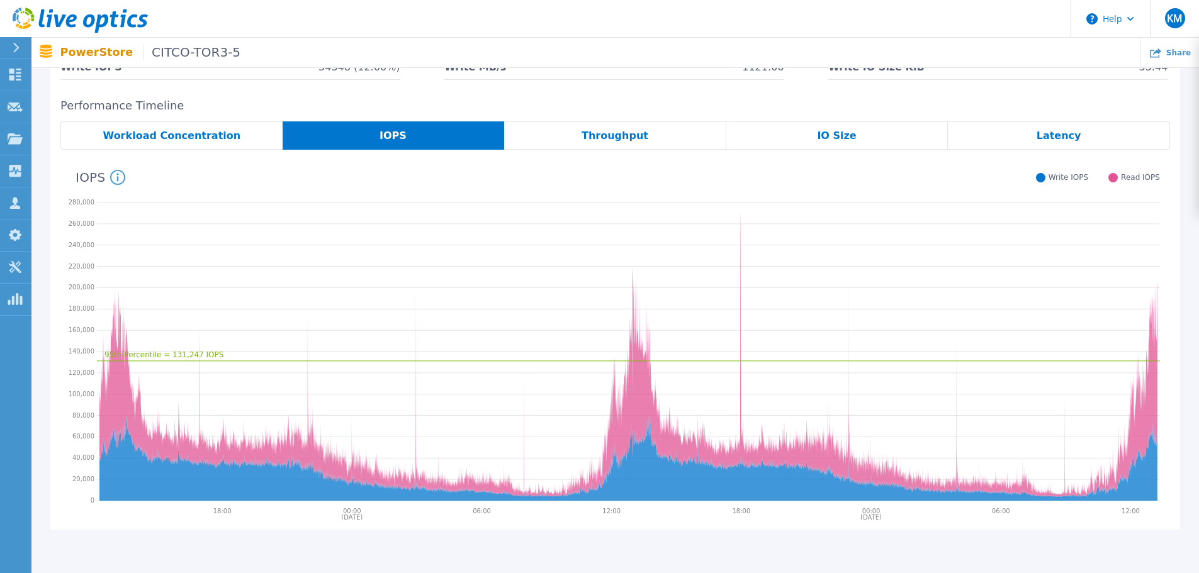
click at [1083, 137] on div "Latency" at bounding box center [1059, 135] width 222 height 28
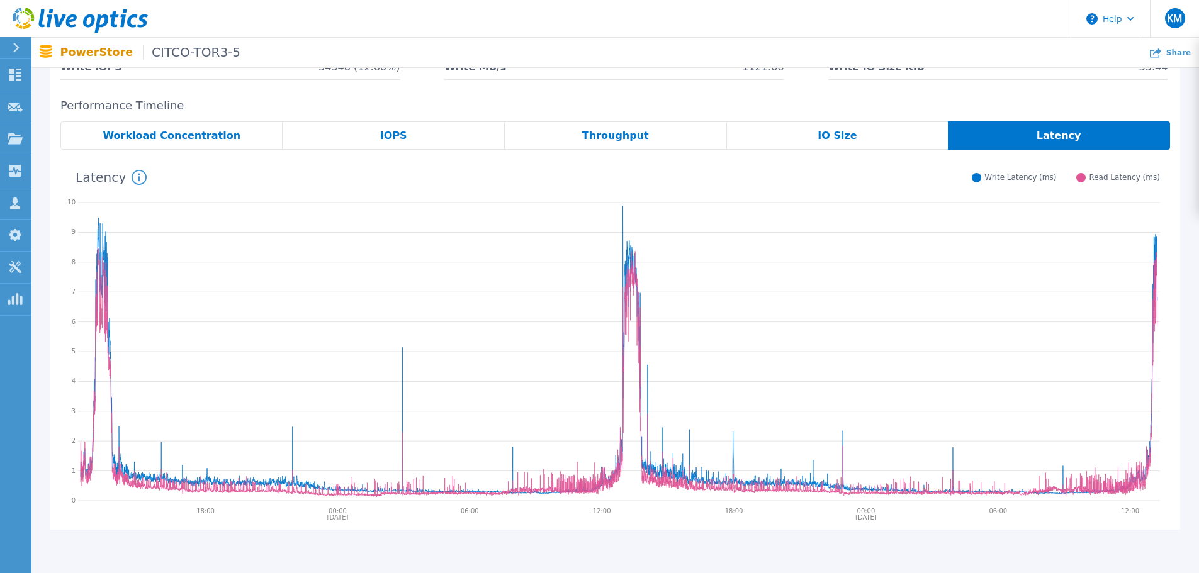
click at [431, 134] on div "IOPS" at bounding box center [394, 135] width 222 height 28
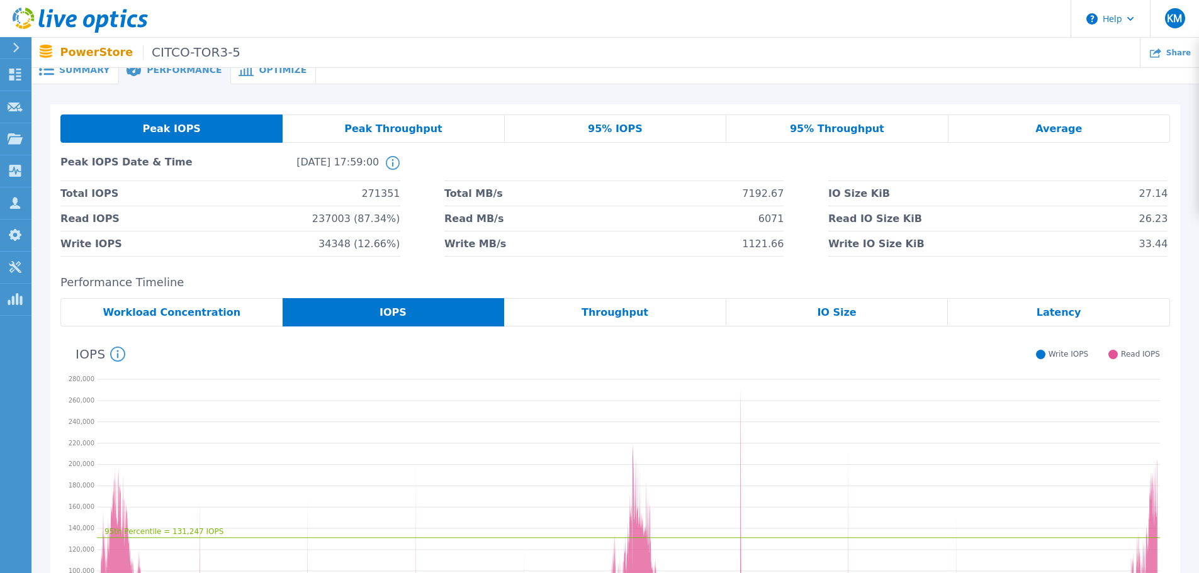
scroll to position [0, 0]
